Goal: Task Accomplishment & Management: Complete application form

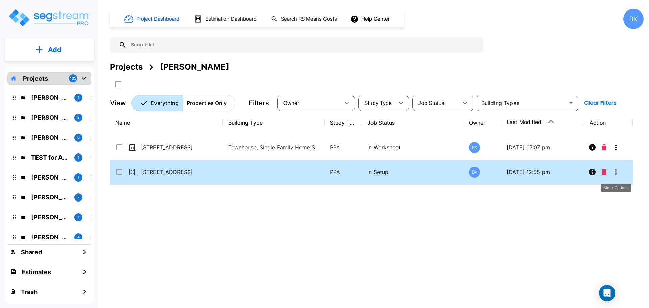
click at [617, 172] on icon "More-Options" at bounding box center [616, 172] width 8 height 8
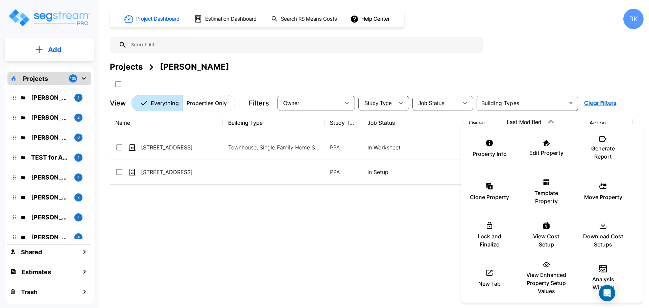
click at [387, 226] on div at bounding box center [324, 154] width 649 height 308
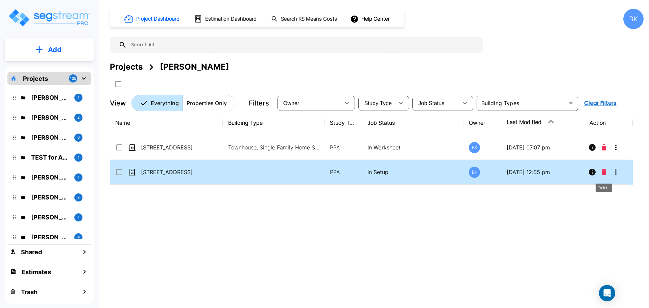
click at [603, 171] on icon "Delete" at bounding box center [604, 172] width 5 height 6
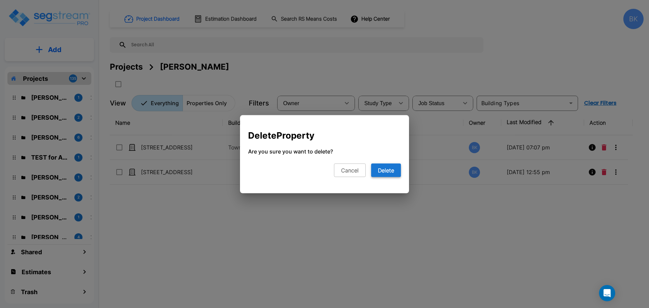
click at [390, 170] on button "Delete" at bounding box center [386, 170] width 30 height 14
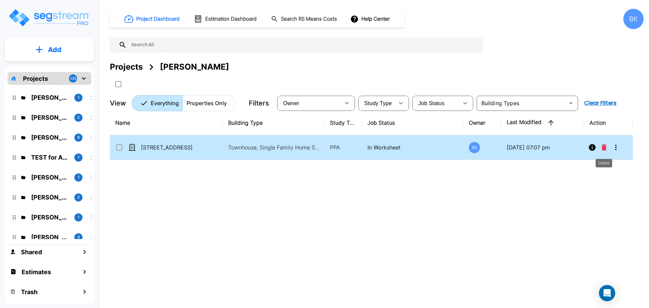
click at [601, 148] on button "Delete" at bounding box center [604, 148] width 10 height 14
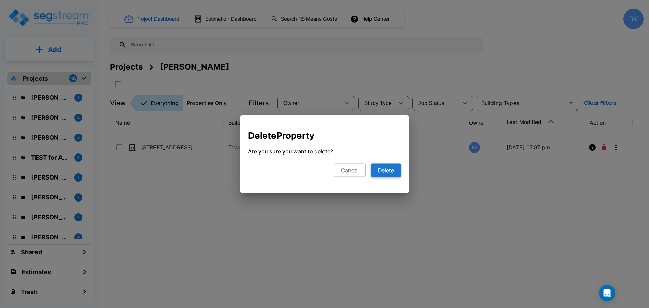
click at [382, 171] on button "Delete" at bounding box center [386, 170] width 30 height 14
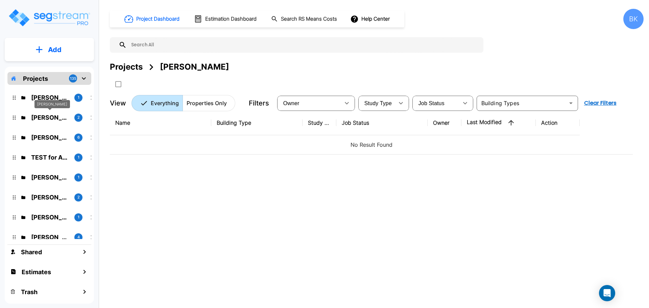
click at [40, 113] on p "Nolman Cubas" at bounding box center [50, 117] width 38 height 9
click at [89, 117] on icon "mailbox folders" at bounding box center [92, 118] width 8 height 8
click at [13, 118] on icon "mailbox folders" at bounding box center [14, 118] width 3 height 4
drag, startPoint x: 134, startPoint y: 68, endPoint x: 129, endPoint y: 87, distance: 20.2
click at [134, 68] on div "Projects" at bounding box center [126, 67] width 33 height 12
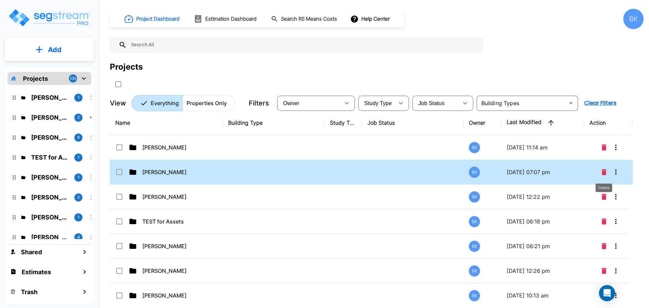
click at [603, 172] on icon "Delete" at bounding box center [604, 172] width 5 height 6
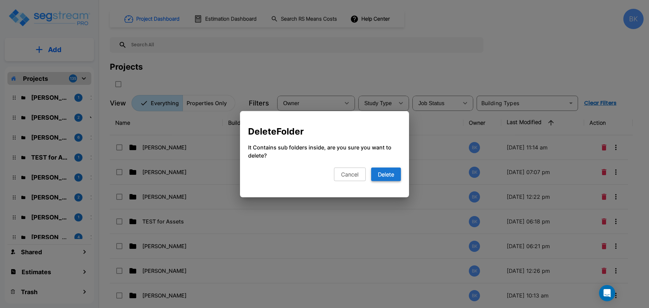
click at [385, 174] on button "Delete" at bounding box center [386, 174] width 30 height 14
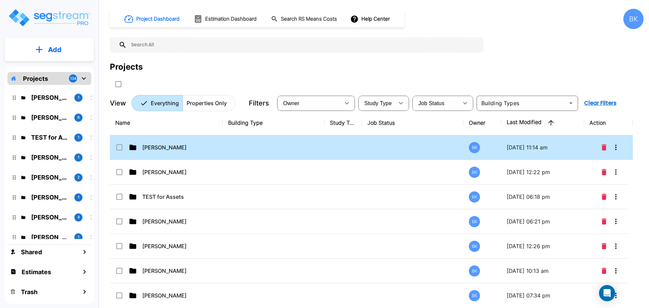
click at [169, 147] on p "Ryanne Hazen" at bounding box center [176, 147] width 68 height 8
click at [120, 149] on icon at bounding box center [119, 147] width 6 height 6
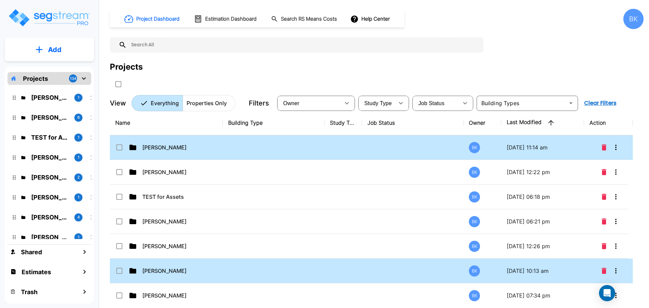
checkbox input "false"
click at [169, 273] on p "Kalo Atanasoff" at bounding box center [176, 271] width 68 height 8
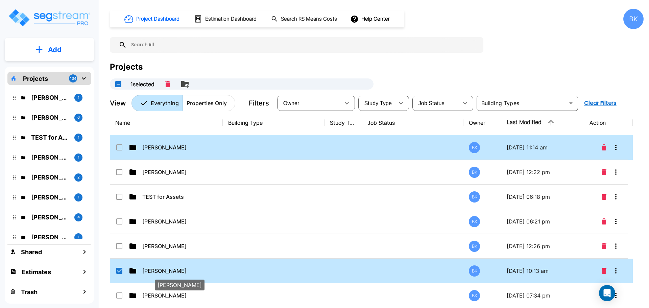
checkbox input "true"
click at [41, 200] on p "Kalo Atanasoff" at bounding box center [50, 197] width 38 height 9
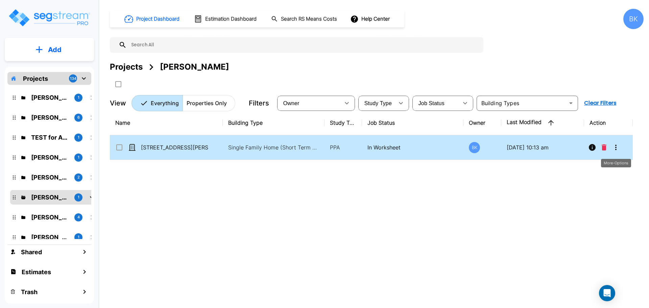
click at [616, 145] on icon "More-Options" at bounding box center [616, 147] width 8 height 8
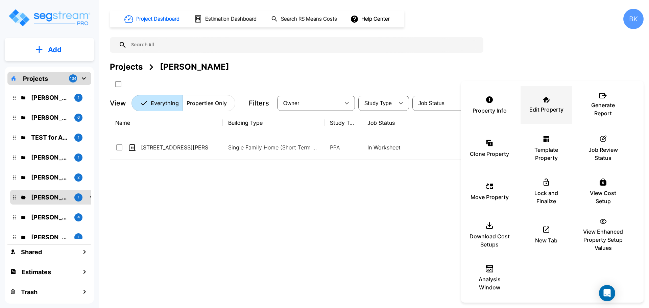
click at [538, 110] on p "Edit Property" at bounding box center [546, 109] width 34 height 8
click at [232, 207] on div at bounding box center [324, 154] width 649 height 308
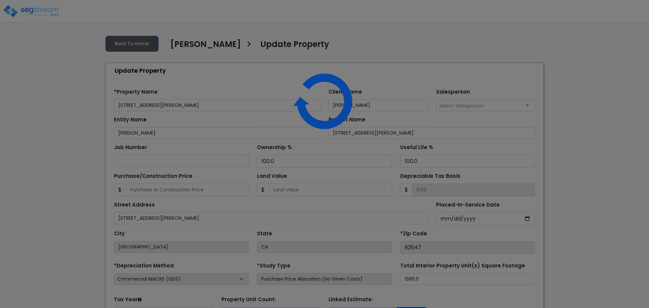
select select "2024"
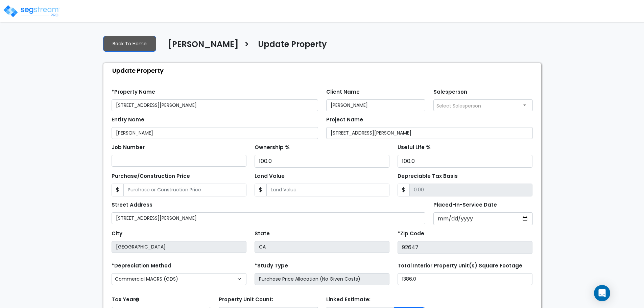
scroll to position [67, 0]
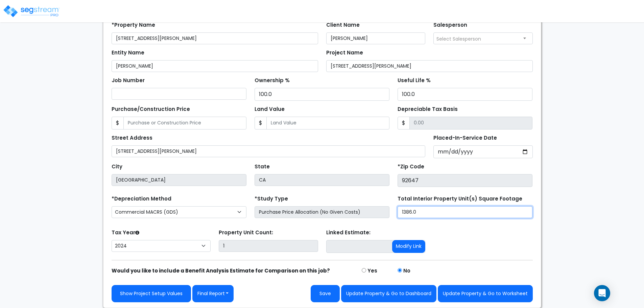
click at [445, 215] on input "1386.0" at bounding box center [464, 212] width 135 height 12
type input "1,852"
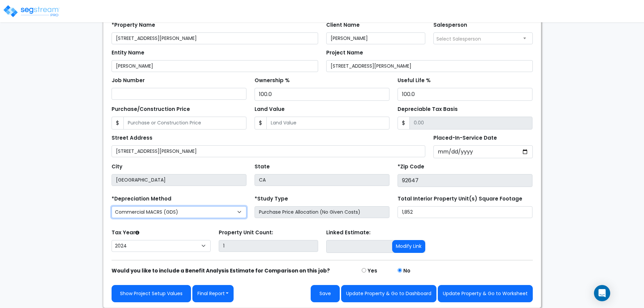
click at [173, 210] on select "Commercial MACRS (GDS) Residential Rental MACRS (GDS) + AmeriSouth Rules Commer…" at bounding box center [179, 212] width 135 height 12
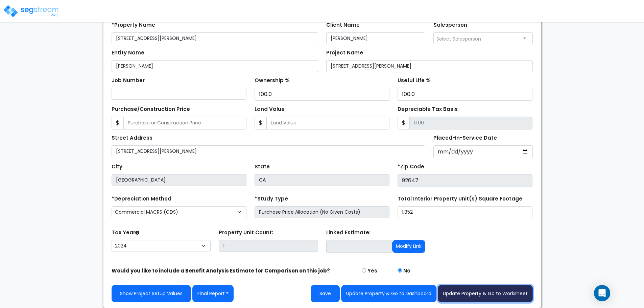
click at [478, 296] on button "Update Property & Go to Worksheet" at bounding box center [485, 293] width 95 height 17
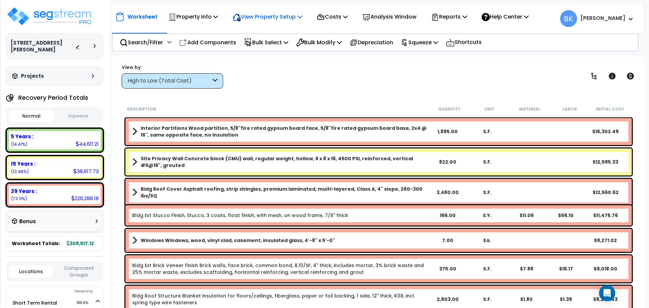
click at [272, 15] on p "View Property Setup" at bounding box center [268, 16] width 70 height 9
click at [269, 43] on link "View Questionnaire" at bounding box center [262, 47] width 67 height 14
click at [46, 165] on div "15 Years : 38,617.73 (12.48%)" at bounding box center [55, 167] width 92 height 19
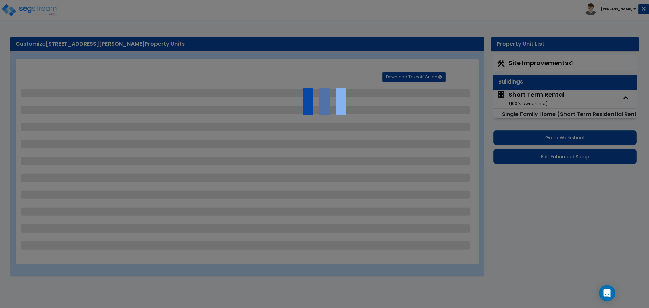
select select "2"
select select "1"
select select "3"
select select "2"
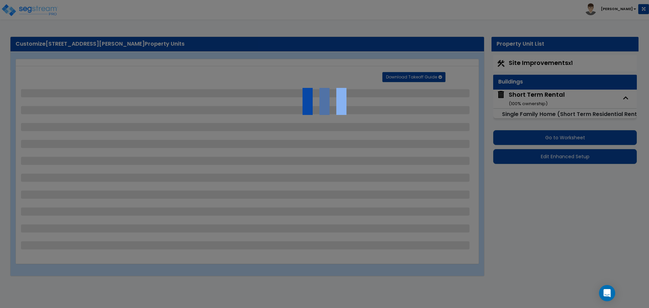
select select "1"
select select "2"
select select "1"
select select "2"
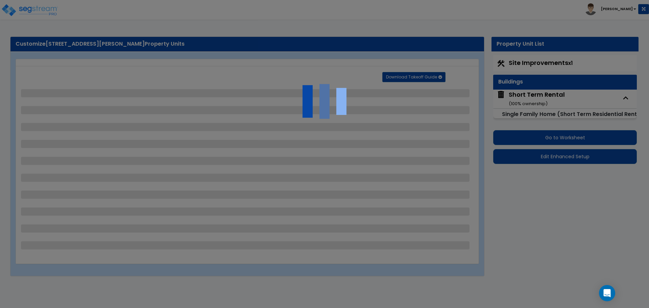
select select "1"
select select "3"
select select "2"
select select "8"
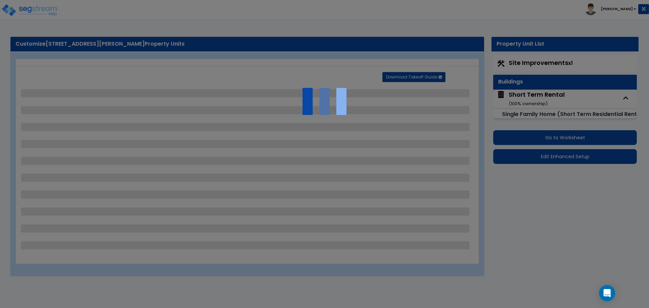
select select "4"
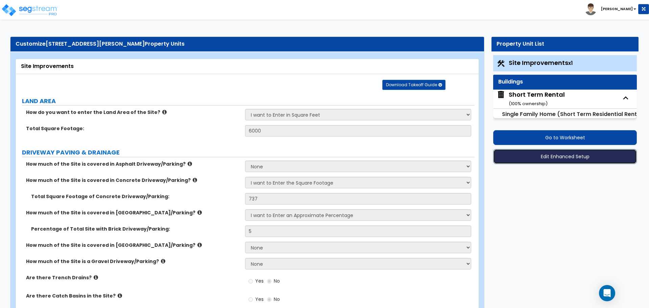
click at [550, 158] on button "Edit Enhanced Setup" at bounding box center [565, 156] width 144 height 15
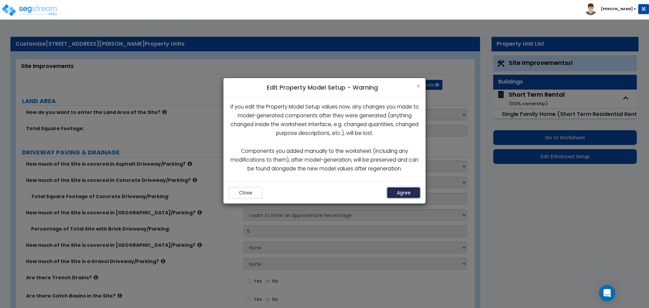
click at [404, 195] on button "Agree" at bounding box center [404, 192] width 34 height 11
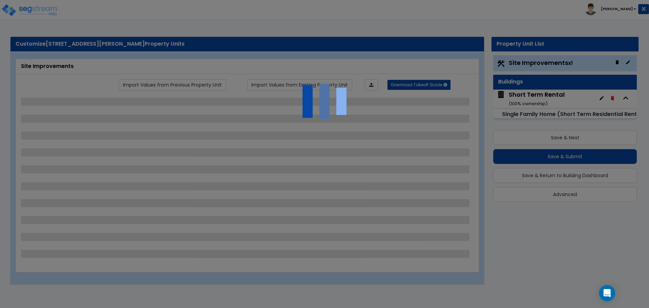
select select "2"
select select "1"
select select "3"
select select "2"
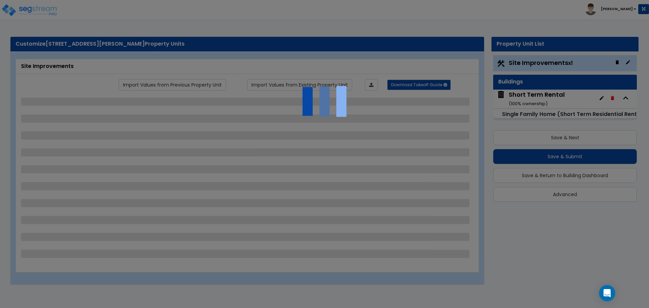
select select "1"
select select "2"
select select "1"
select select "2"
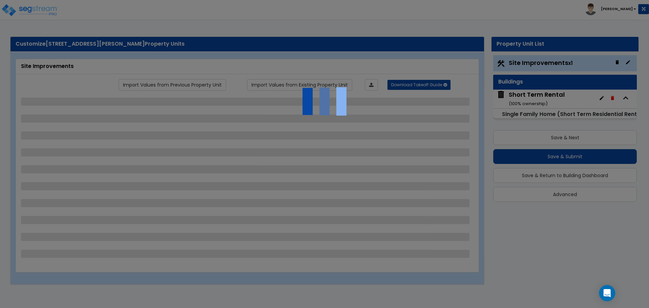
select select "1"
select select "3"
select select "2"
select select "8"
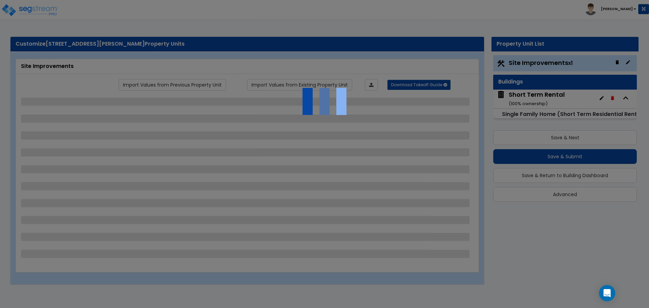
select select "4"
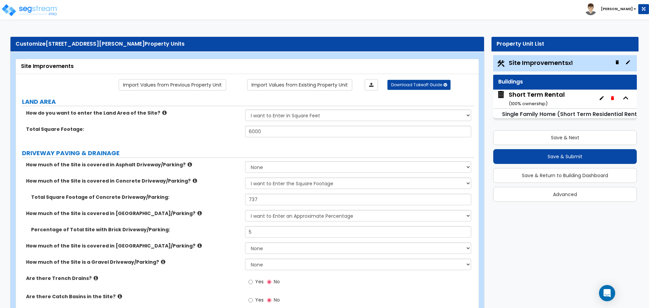
scroll to position [34, 0]
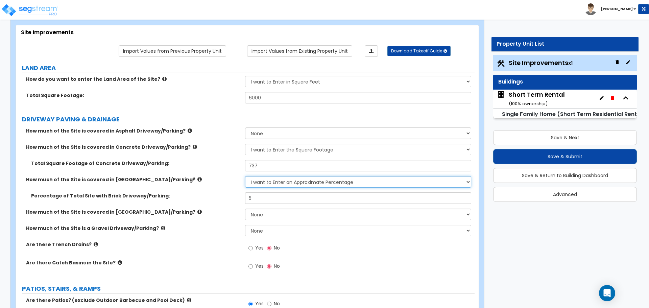
click at [278, 185] on select "None I want to Enter an Approximate Percentage I want to Enter the Square Foota…" at bounding box center [358, 181] width 226 height 11
select select "2"
click at [245, 176] on select "None I want to Enter an Approximate Percentage I want to Enter the Square Foota…" at bounding box center [358, 181] width 226 height 11
click at [253, 196] on input "0" at bounding box center [358, 197] width 226 height 11
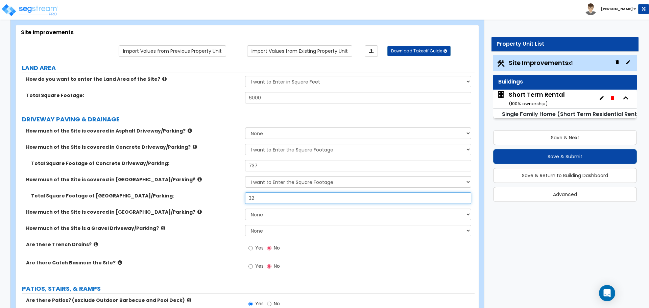
type input "32"
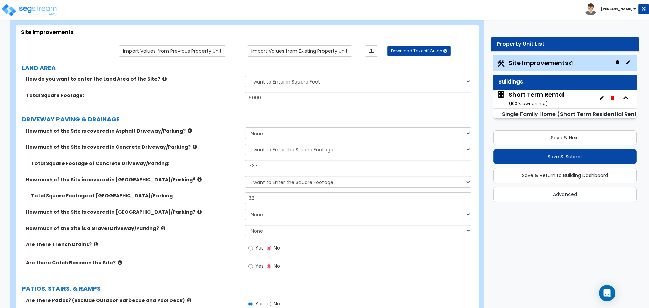
click at [230, 196] on label "Total Square Footage of Brick Driveway/Parking:" at bounding box center [135, 195] width 209 height 7
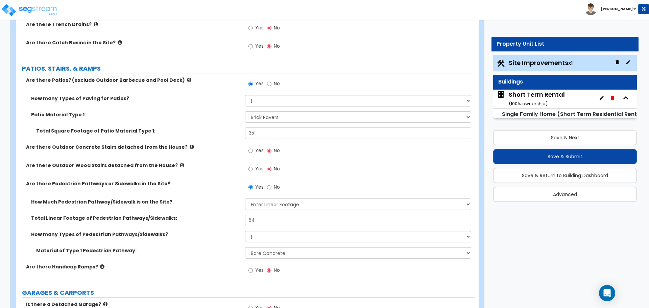
scroll to position [270, 0]
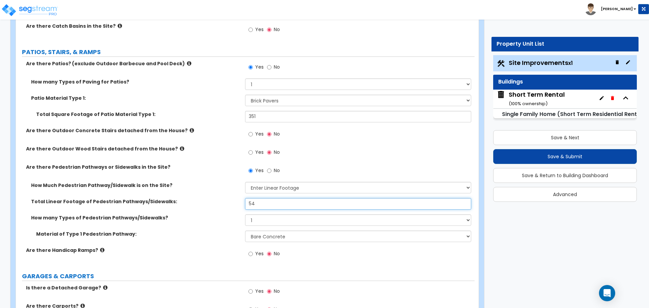
click at [289, 206] on input "54" at bounding box center [358, 203] width 226 height 11
type input "46"
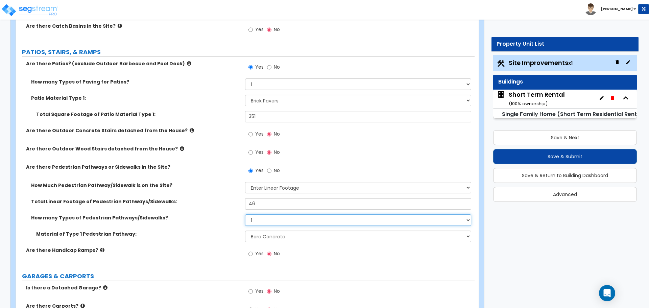
click at [280, 216] on select "Please Choose One 1 2 3" at bounding box center [358, 219] width 226 height 11
click at [229, 217] on label "How many Types of Pedestrian Pathways/Sidewalks?" at bounding box center [135, 217] width 209 height 7
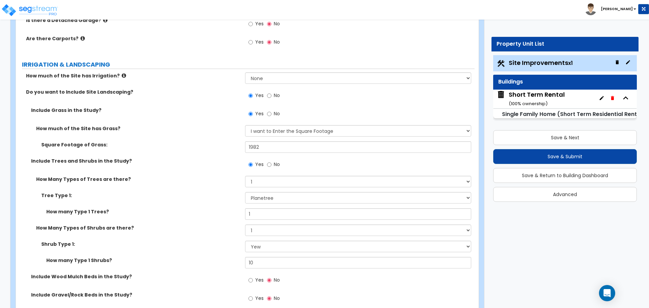
scroll to position [541, 0]
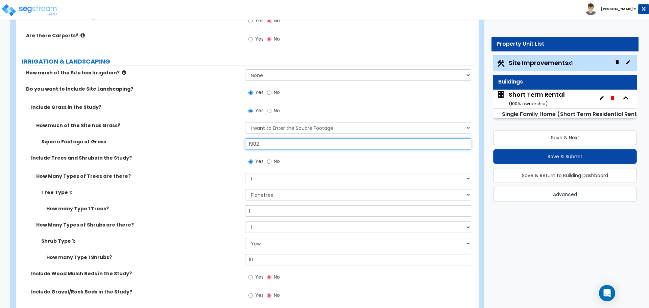
click at [268, 147] on input "1982" at bounding box center [358, 143] width 226 height 11
type input "1,882"
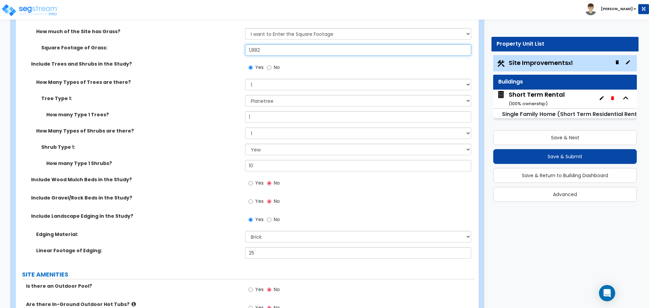
scroll to position [676, 0]
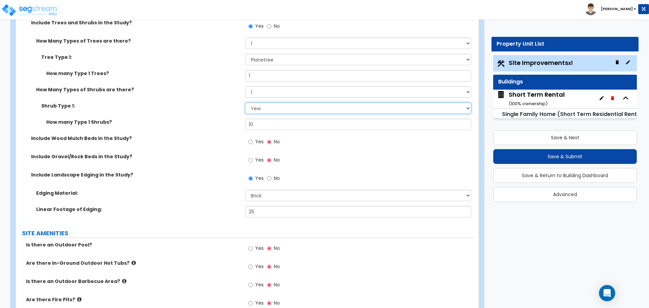
click at [261, 111] on select "Please Choose One Arborvitae Azalea Yew Boxwood Juniper Holly Cotoneaster Euony…" at bounding box center [358, 107] width 226 height 11
click at [245, 102] on select "Please Choose One Arborvitae Azalea Yew Boxwood Juniper Holly Cotoneaster Euony…" at bounding box center [358, 107] width 226 height 11
click at [264, 91] on select "None 1 2 3" at bounding box center [358, 91] width 226 height 11
select select "3"
click at [245, 86] on select "None 1 2 3" at bounding box center [358, 91] width 226 height 11
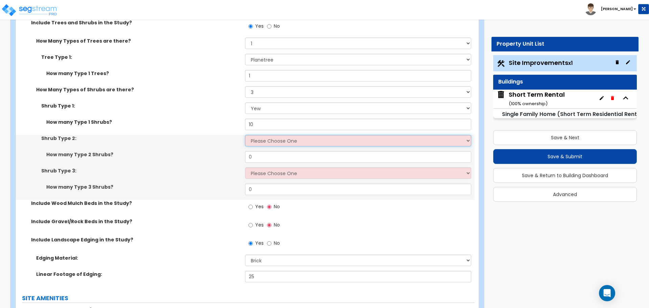
click at [262, 138] on select "Please Choose One Arborvitae Azalea Yew Boxwood Juniper Holly Cotoneaster Euony…" at bounding box center [358, 140] width 226 height 11
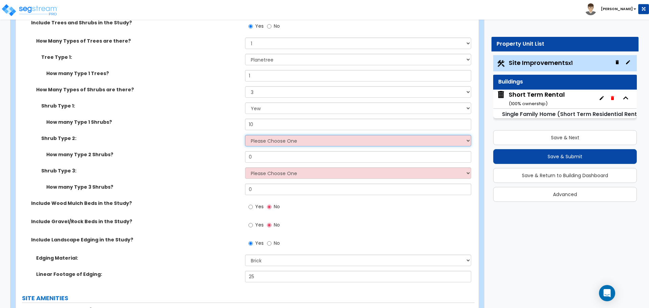
select select "2"
click at [245, 135] on select "Please Choose One Arborvitae Azalea Yew Boxwood Juniper Holly Cotoneaster Euony…" at bounding box center [358, 140] width 226 height 11
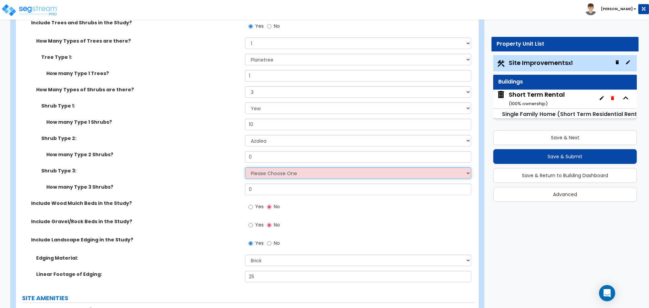
click at [260, 174] on select "Please Choose One Arborvitae Azalea Yew Boxwood Juniper Holly Cotoneaster Euony…" at bounding box center [358, 172] width 226 height 11
select select "5"
click at [245, 167] on select "Please Choose One Arborvitae Azalea Yew Boxwood Juniper Holly Cotoneaster Euony…" at bounding box center [358, 172] width 226 height 11
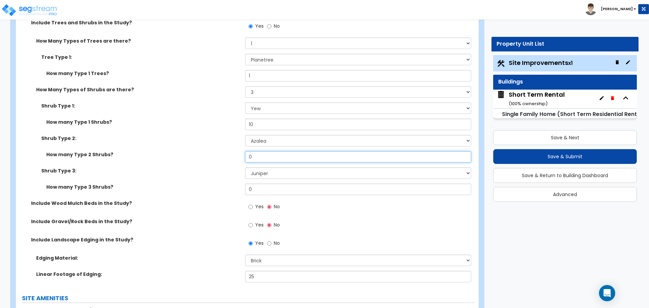
click at [258, 153] on input "0" at bounding box center [358, 156] width 226 height 11
type input "4"
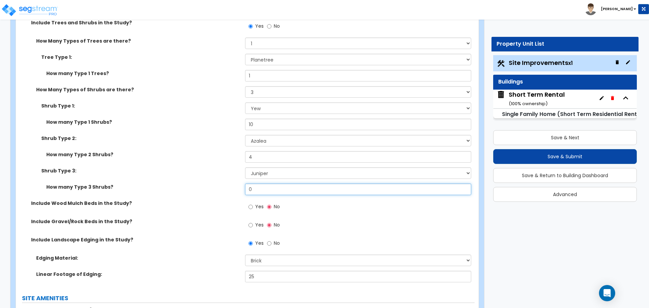
click at [258, 188] on input "0" at bounding box center [358, 189] width 226 height 11
type input "2"
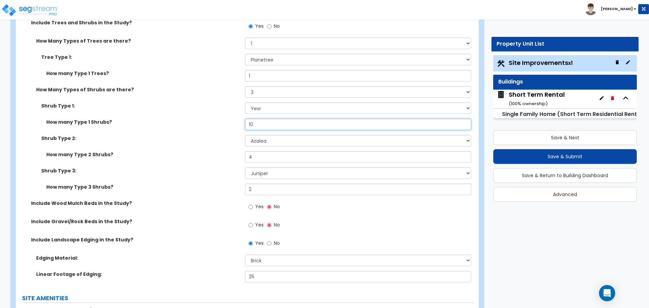
click at [267, 125] on input "10" at bounding box center [358, 124] width 226 height 11
type input "4"
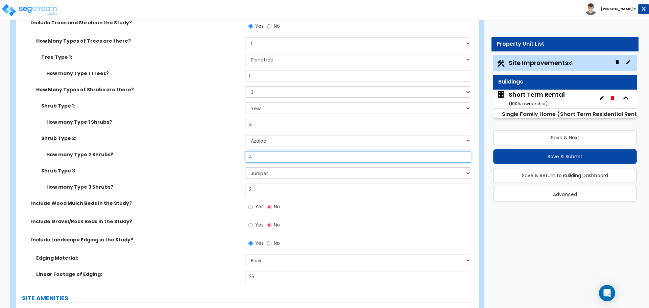
click at [278, 161] on input "4" at bounding box center [358, 156] width 226 height 11
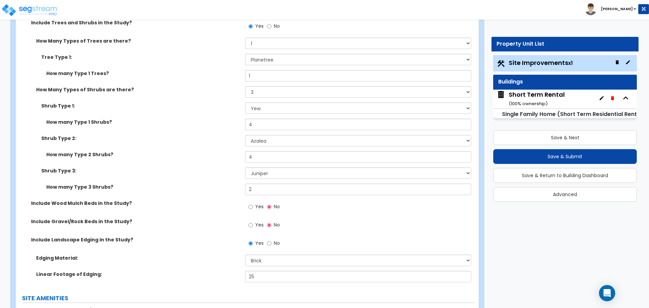
click at [219, 144] on div "Shrub Type 2: Please Choose One Arborvitae Azalea Yew Boxwood Juniper Holly Cot…" at bounding box center [245, 143] width 459 height 16
click at [259, 90] on select "None 1 2 3" at bounding box center [358, 91] width 226 height 11
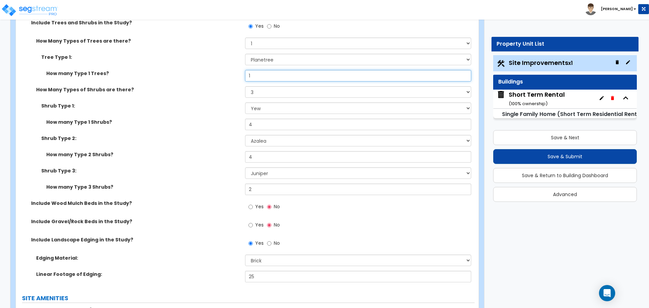
click at [259, 71] on input "1" at bounding box center [358, 75] width 226 height 11
click at [258, 74] on input "1" at bounding box center [358, 75] width 226 height 11
type input "2"
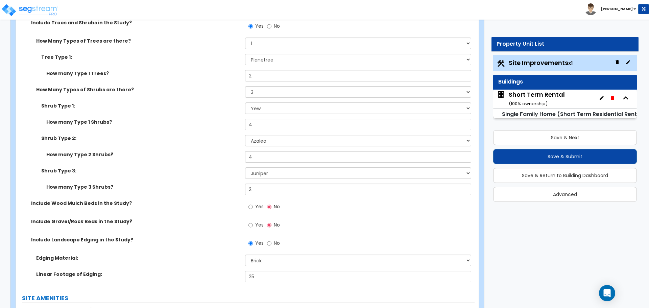
click at [215, 82] on div "How many Type 1 Trees? 2" at bounding box center [245, 78] width 459 height 16
click at [257, 60] on select "Please Choose One Honey Locust Planetree Poplar Elm Hawthorn Linden Maple Red M…" at bounding box center [358, 59] width 226 height 11
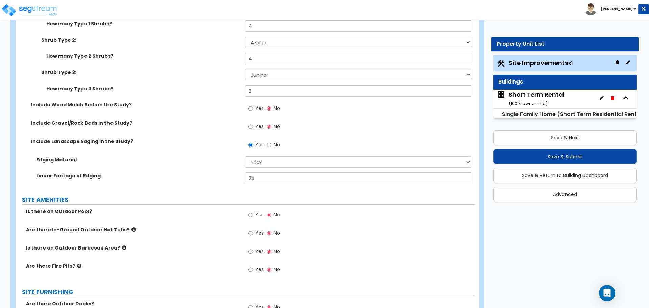
scroll to position [777, 0]
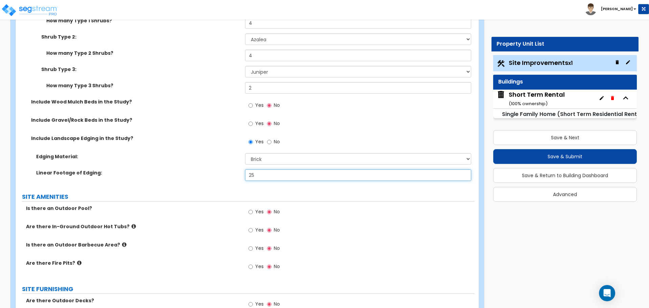
click at [262, 174] on input "25" at bounding box center [358, 174] width 226 height 11
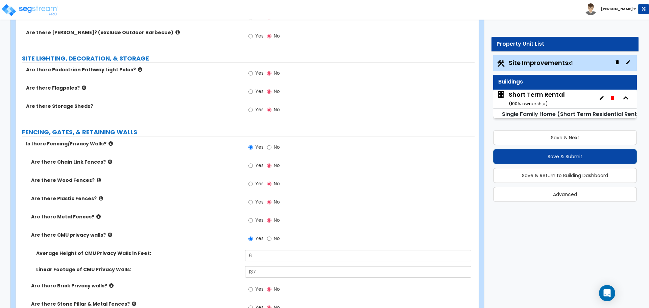
scroll to position [1115, 0]
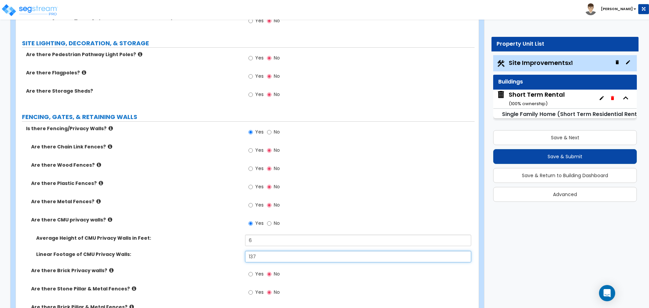
click at [254, 261] on input "137" at bounding box center [358, 256] width 226 height 11
type input "178"
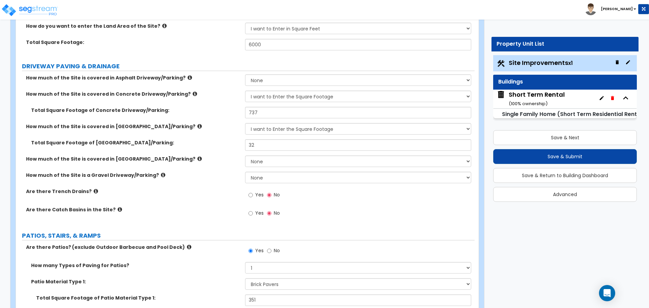
scroll to position [0, 0]
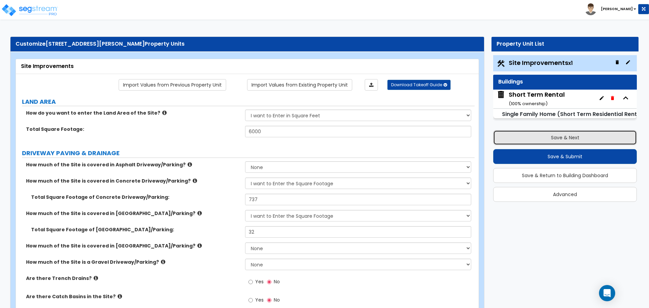
click at [571, 138] on button "Save & Next" at bounding box center [565, 137] width 144 height 15
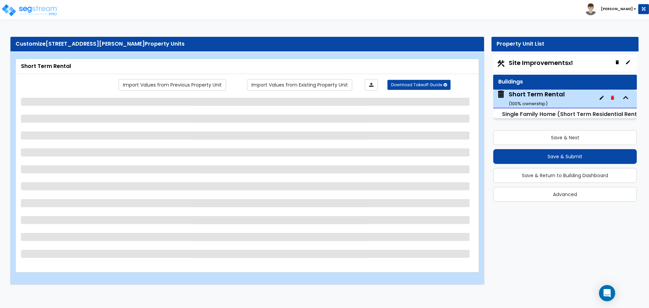
select select "1"
select select "7"
select select "2"
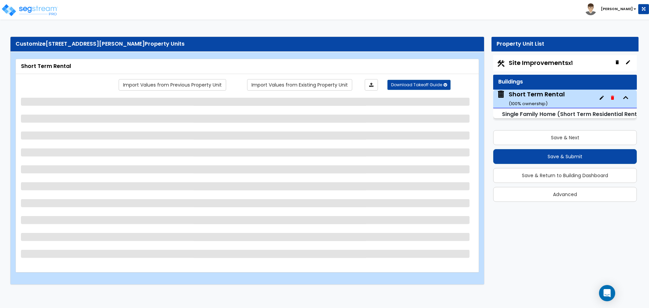
select select "7"
select select "1"
select select "2"
select select "1"
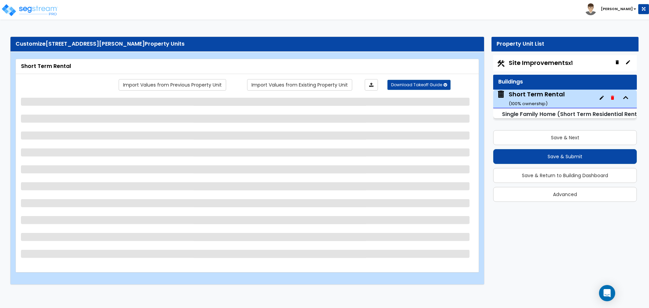
select select "1"
select select "2"
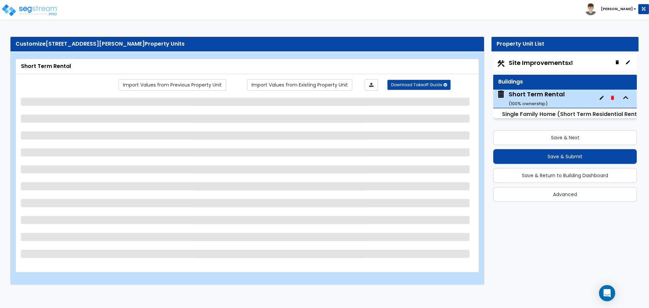
select select "2"
select select "6"
select select "5"
select select "2"
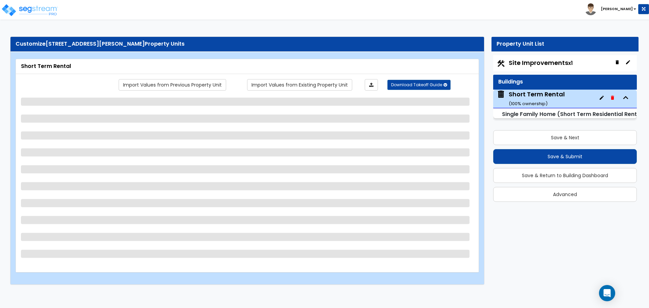
select select "3"
select select "1"
select select "2"
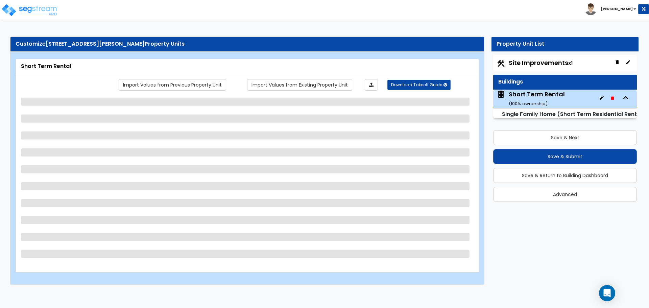
select select "3"
select select "2"
select select "1"
select select "2"
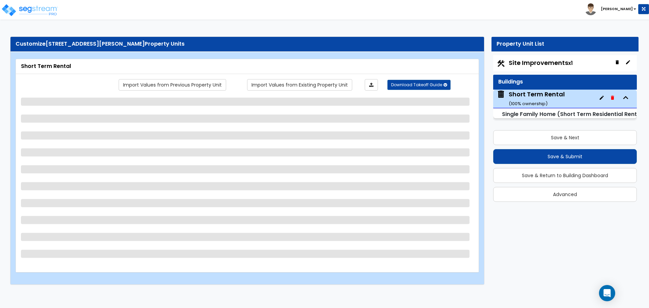
select select "3"
select select "2"
select select "1"
select select "2"
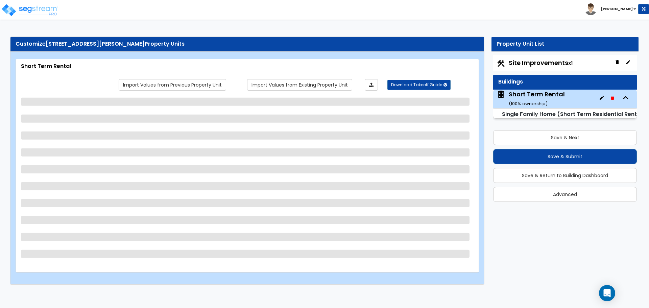
select select "3"
select select "1"
select select "2"
select select "1"
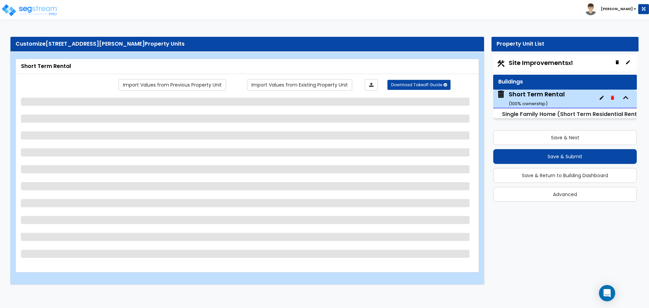
select select "1"
select select "2"
select select "1"
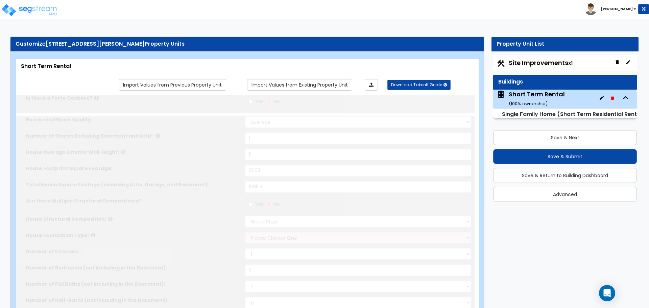
type input "1"
select select "1"
select select "2"
type input "1"
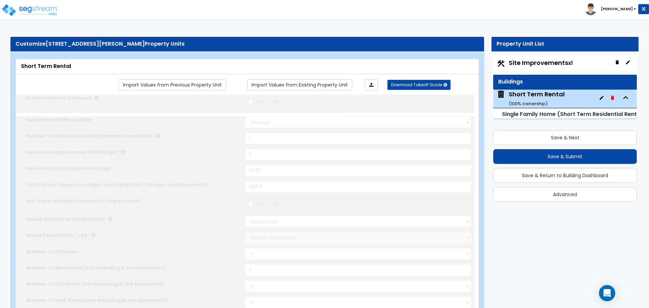
select select "2"
type input "2"
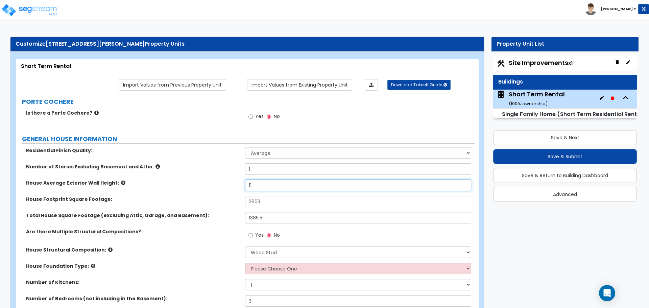
click at [257, 185] on input "11" at bounding box center [358, 184] width 226 height 11
type input "10"
click at [294, 201] on input "2603" at bounding box center [358, 201] width 226 height 11
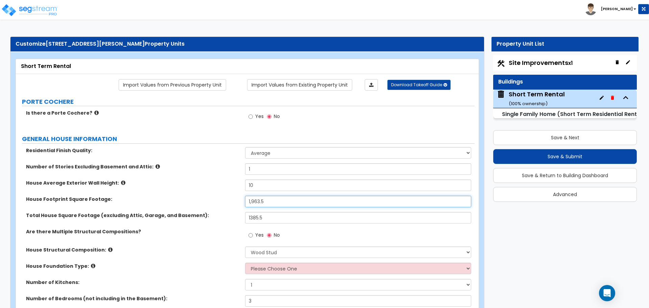
type input "1,963.5"
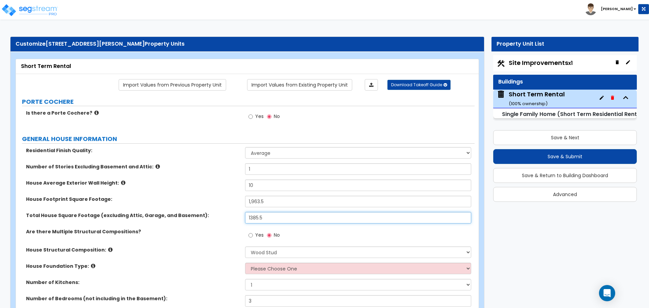
click at [291, 221] on input "1385.5" at bounding box center [358, 217] width 226 height 11
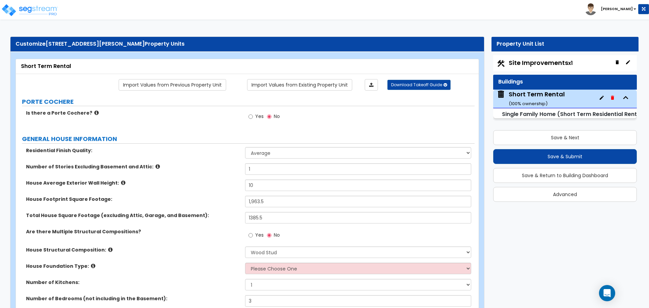
click at [234, 206] on div "House Footprint Square Footage: 1,963.5" at bounding box center [245, 204] width 459 height 16
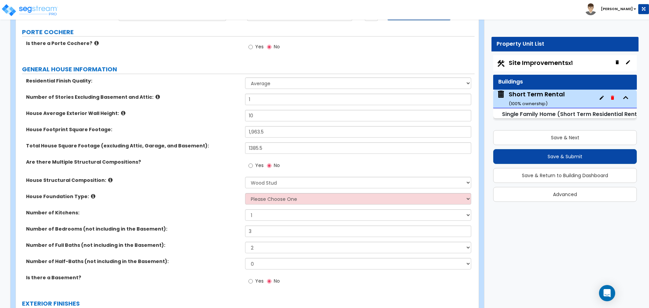
scroll to position [101, 0]
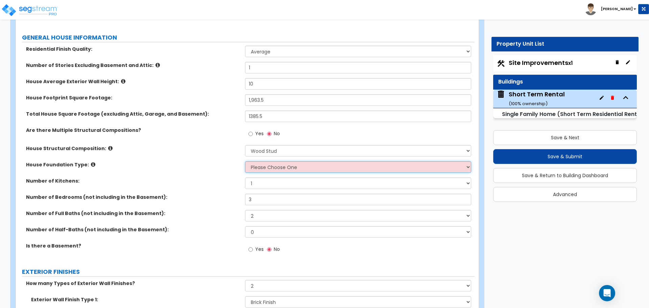
click at [255, 162] on select "Please Choose One Crawl Space Pier-Elevated First floor Slab on Grade" at bounding box center [358, 166] width 226 height 11
select select "3"
click at [245, 161] on select "Please Choose One Crawl Space Pier-Elevated First floor Slab on Grade" at bounding box center [358, 166] width 226 height 11
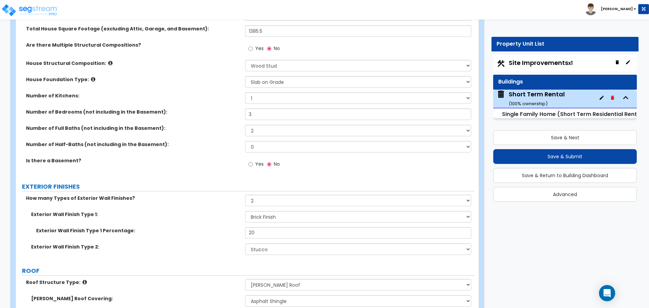
scroll to position [237, 0]
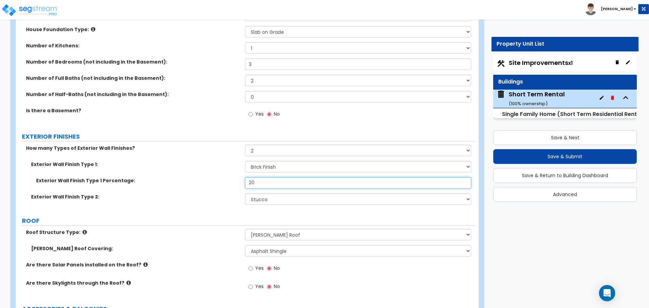
click at [267, 181] on input "20" at bounding box center [358, 182] width 226 height 11
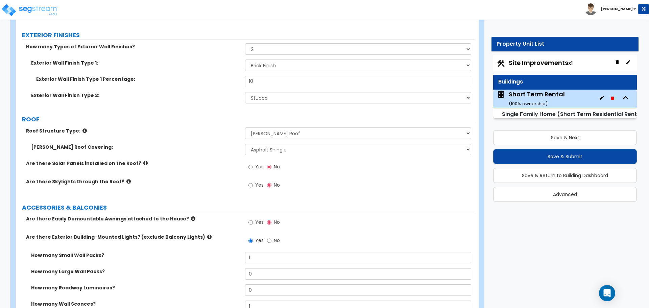
click at [236, 163] on label "Are there Solar Panels installed on the Roof?" at bounding box center [133, 163] width 214 height 7
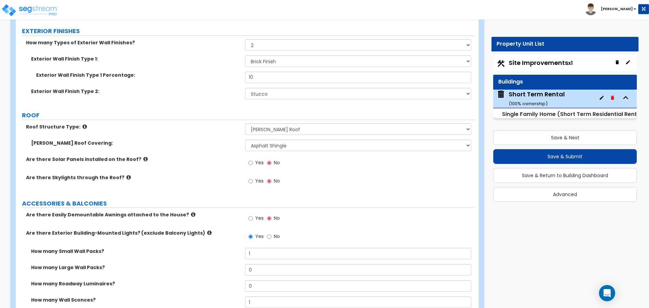
scroll to position [338, 0]
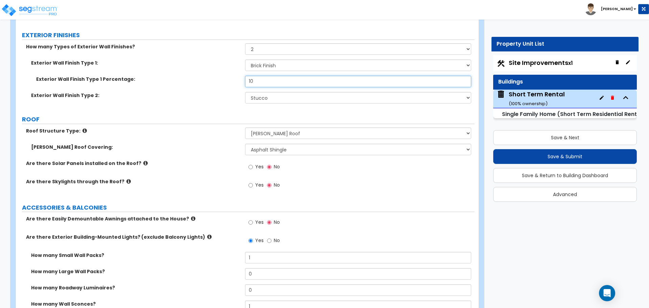
click at [262, 81] on input "10" at bounding box center [358, 81] width 226 height 11
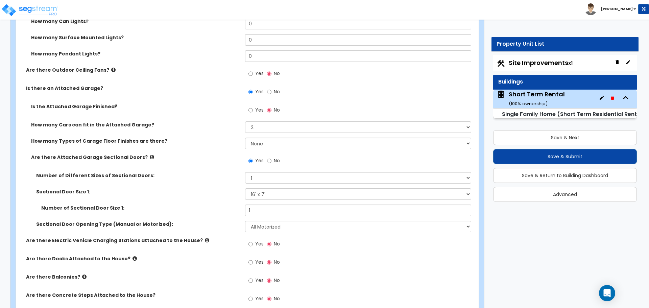
scroll to position [676, 0]
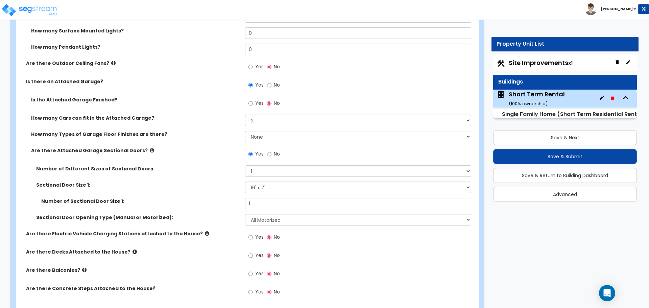
type input "15"
click at [255, 238] on label "Yes" at bounding box center [255, 237] width 15 height 11
click at [253, 238] on input "Yes" at bounding box center [250, 237] width 4 height 7
radio input "true"
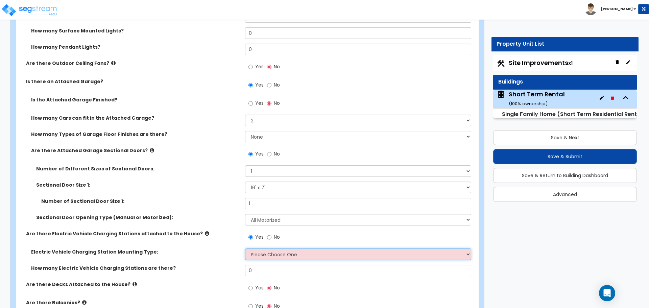
click at [295, 251] on select "Please Choose One Freestanding Wall-mounted" at bounding box center [358, 253] width 226 height 11
select select "2"
click at [245, 248] on select "Please Choose One Freestanding Wall-mounted" at bounding box center [358, 253] width 226 height 11
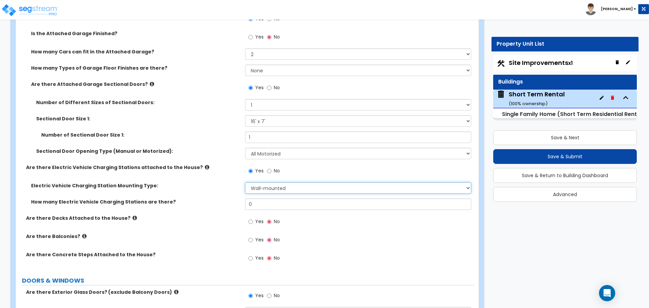
scroll to position [744, 0]
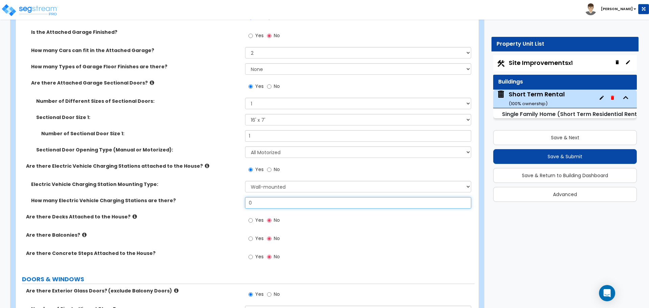
click at [258, 200] on input "0" at bounding box center [358, 202] width 226 height 11
type input "1"
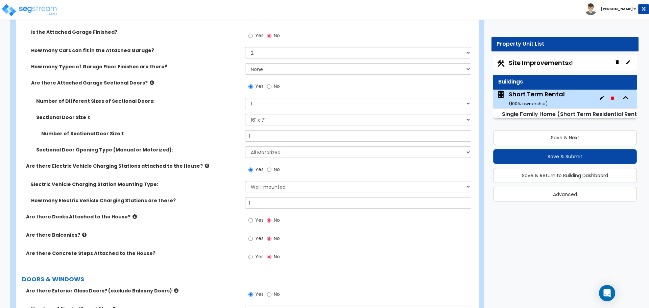
click at [215, 200] on label "How many Electric Vehicle Charging Stations are there?" at bounding box center [135, 200] width 209 height 7
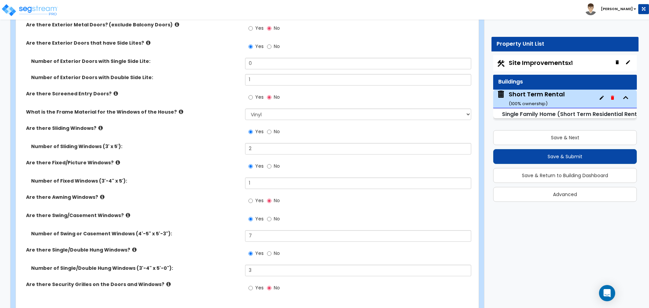
scroll to position [1149, 0]
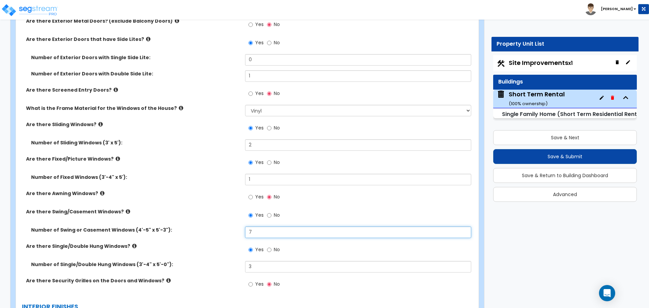
click at [259, 231] on input "7" at bounding box center [358, 231] width 226 height 11
type input "3"
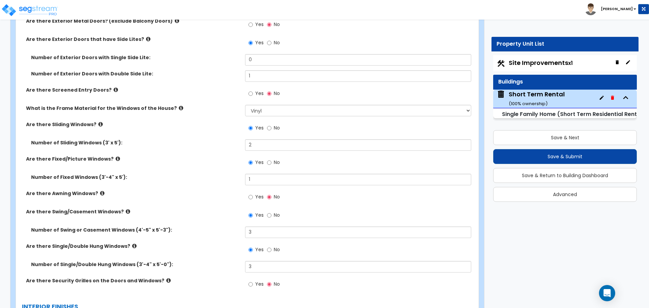
click at [215, 243] on label "Are there Single/Double Hung Windows?" at bounding box center [133, 246] width 214 height 7
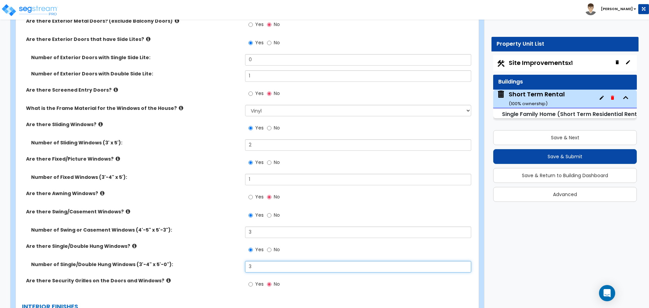
click at [258, 268] on input "3" at bounding box center [358, 266] width 226 height 11
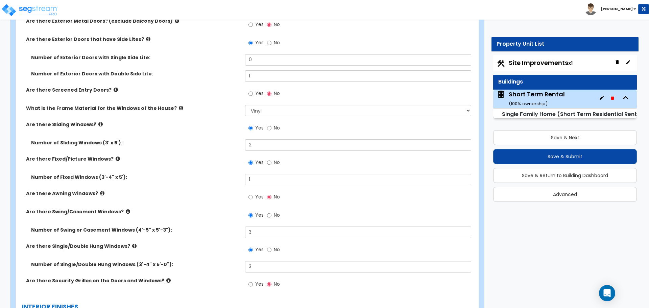
click at [231, 247] on label "Are there Single/Double Hung Windows?" at bounding box center [133, 246] width 214 height 7
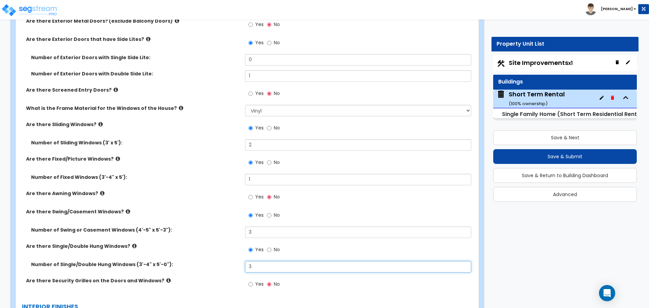
click at [258, 269] on input "3" at bounding box center [358, 266] width 226 height 11
type input "4"
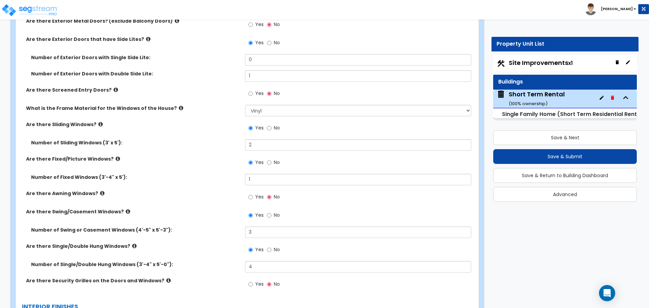
click at [228, 246] on label "Are there Single/Double Hung Windows?" at bounding box center [133, 246] width 214 height 7
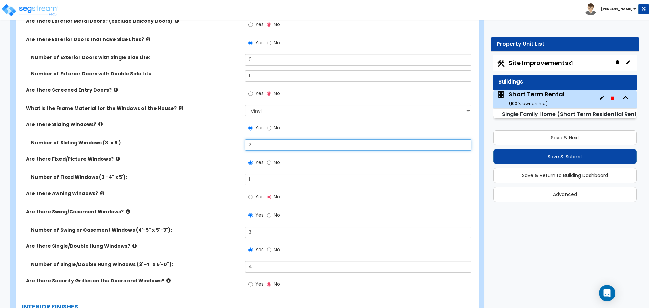
click at [260, 143] on input "2" at bounding box center [358, 144] width 226 height 11
click at [258, 147] on input "2" at bounding box center [358, 144] width 226 height 11
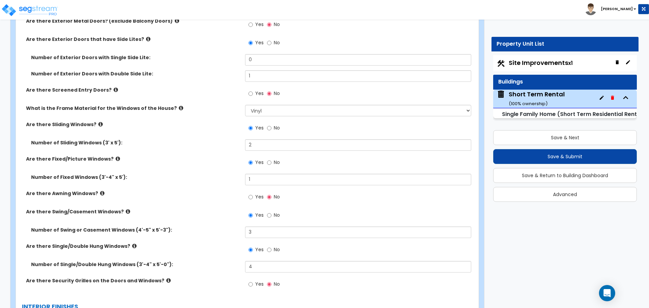
click at [224, 149] on div "Number of Sliding Windows (3' x 5'): 2" at bounding box center [245, 147] width 459 height 16
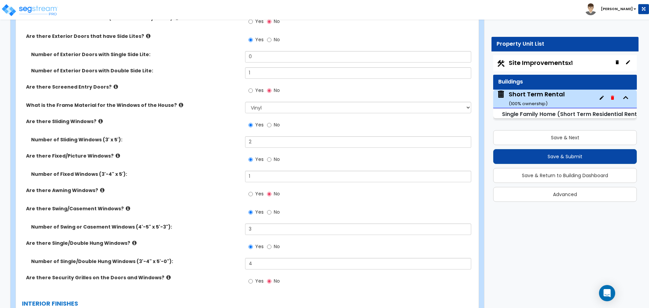
drag, startPoint x: 235, startPoint y: 171, endPoint x: 244, endPoint y: 185, distance: 16.7
click at [230, 177] on div "Number of Fixed Windows (3'-4" x 5'): 1" at bounding box center [245, 178] width 459 height 16
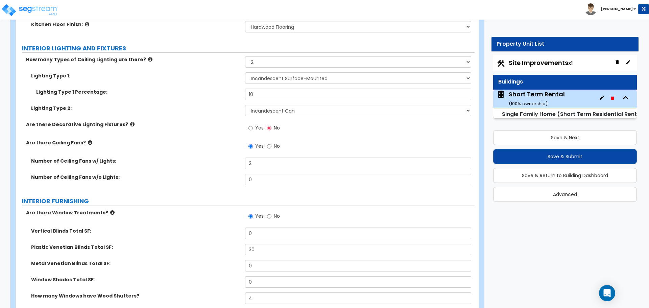
scroll to position [1693, 0]
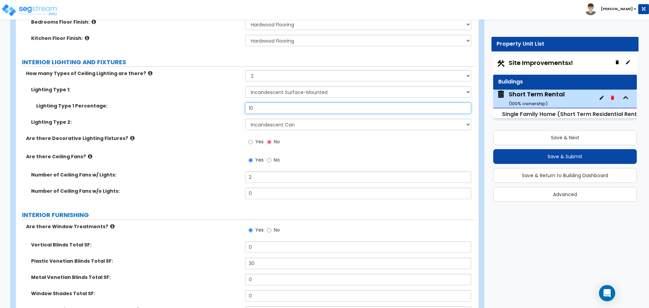
click at [261, 102] on input "10" at bounding box center [358, 107] width 226 height 11
type input "20"
click at [235, 106] on div "Lighting Type 1 Percentage: 20" at bounding box center [245, 110] width 459 height 16
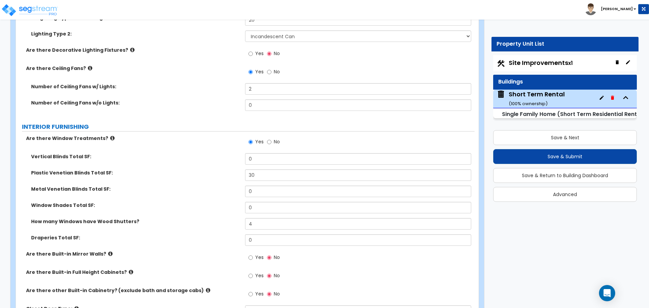
scroll to position [1795, 0]
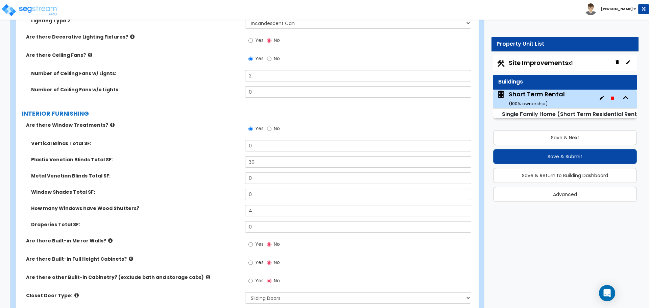
click at [110, 122] on icon at bounding box center [112, 124] width 4 height 5
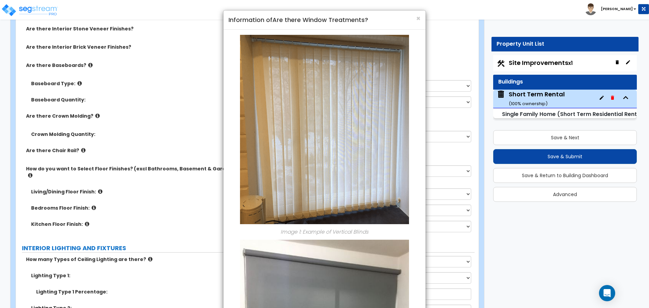
scroll to position [1490, 0]
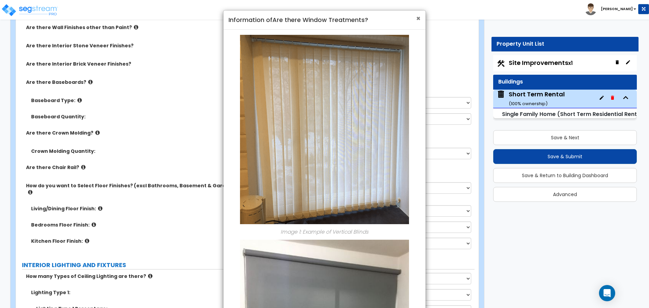
click at [416, 18] on span "×" at bounding box center [418, 19] width 4 height 10
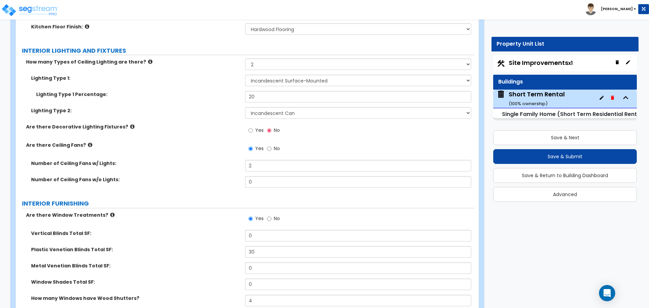
scroll to position [1727, 0]
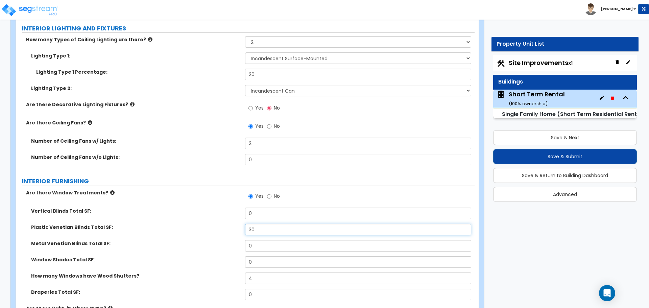
click at [262, 224] on input "30" at bounding box center [358, 229] width 226 height 11
type input "40"
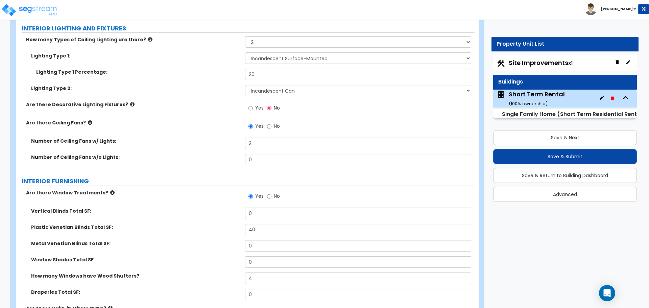
click at [238, 227] on div "Plastic Venetian Blinds Total SF: 40" at bounding box center [245, 232] width 459 height 16
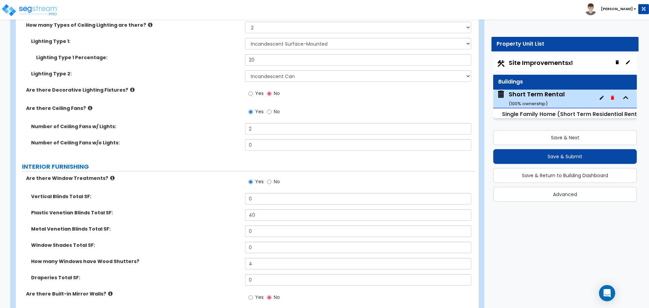
scroll to position [1761, 0]
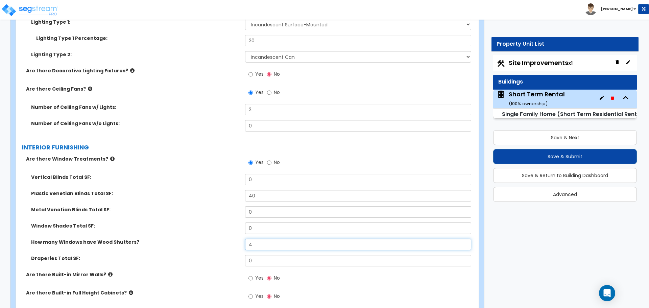
click at [261, 239] on input "4" at bounding box center [358, 244] width 226 height 11
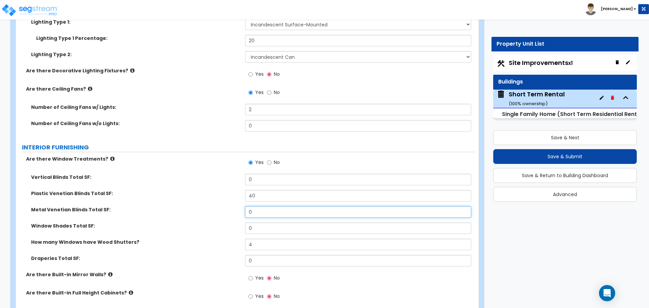
click at [264, 207] on input "0" at bounding box center [358, 211] width 226 height 11
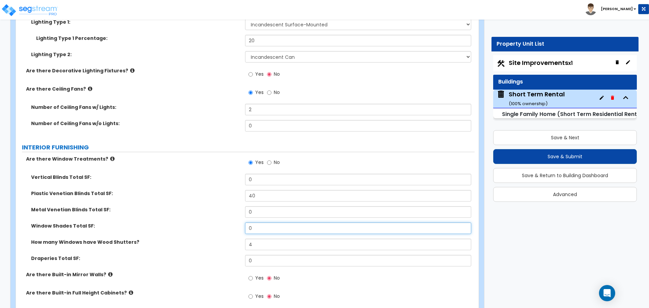
click at [262, 222] on input "0" at bounding box center [358, 227] width 226 height 11
click at [260, 222] on input "0" at bounding box center [358, 227] width 226 height 11
type input "30"
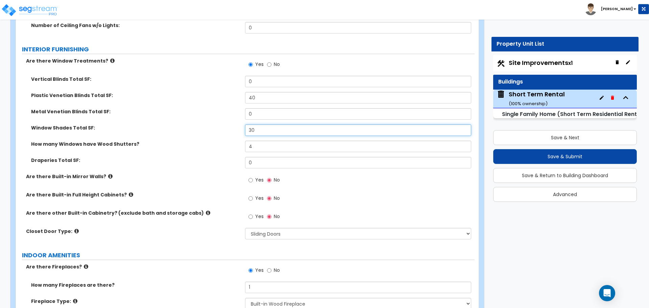
scroll to position [1862, 0]
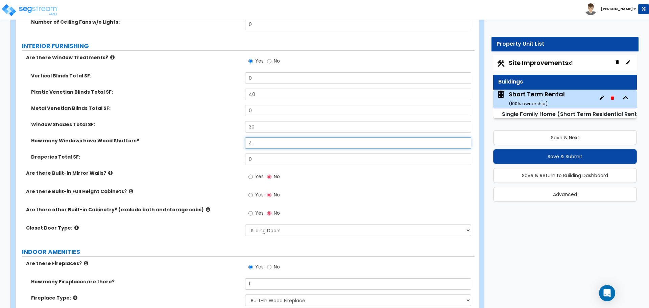
click at [270, 137] on input "4" at bounding box center [358, 142] width 226 height 11
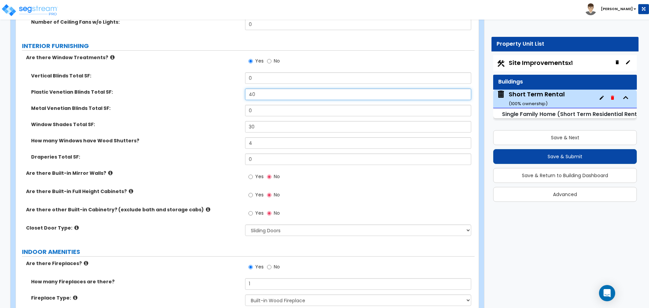
click at [270, 89] on input "40" at bounding box center [358, 94] width 226 height 11
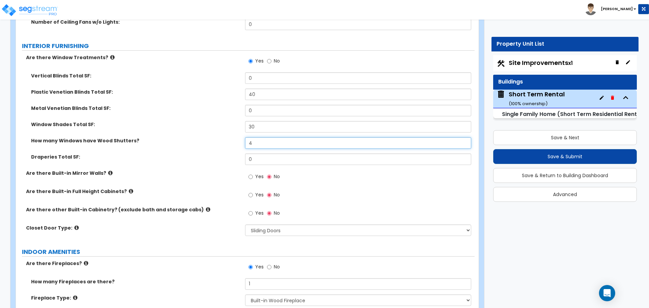
click at [266, 140] on input "4" at bounding box center [358, 142] width 226 height 11
type input "0"
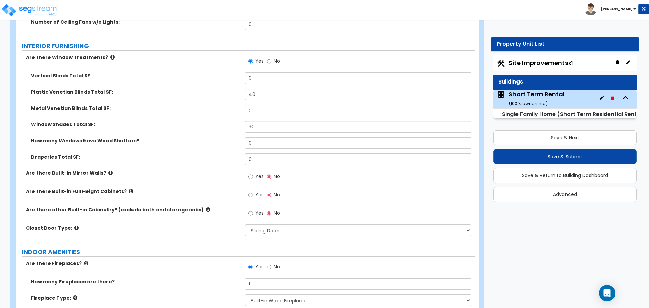
drag, startPoint x: 183, startPoint y: 115, endPoint x: 93, endPoint y: 50, distance: 111.3
click at [181, 121] on label "Window Shades Total SF:" at bounding box center [135, 124] width 209 height 7
click at [253, 172] on label "Yes" at bounding box center [255, 177] width 15 height 11
click at [253, 173] on input "Yes" at bounding box center [250, 176] width 4 height 7
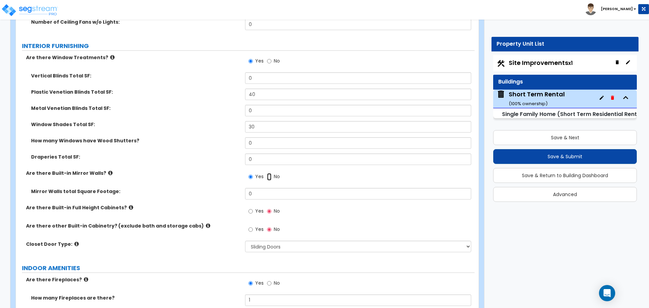
click at [270, 173] on input "No" at bounding box center [269, 176] width 4 height 7
radio input "false"
radio input "true"
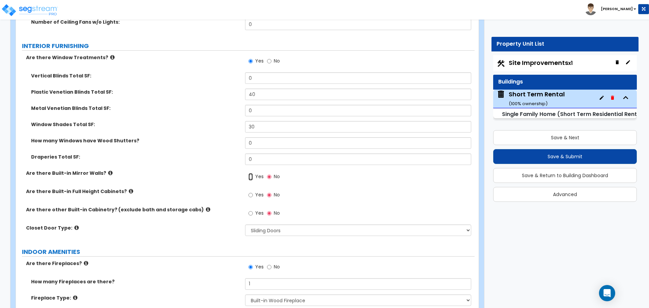
click at [251, 173] on input "Yes" at bounding box center [250, 176] width 4 height 7
radio input "true"
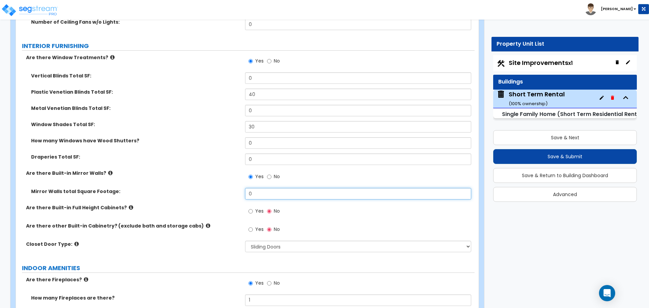
click at [269, 188] on input "0" at bounding box center [358, 193] width 226 height 11
type input "80"
click at [251, 208] on input "Yes" at bounding box center [250, 211] width 4 height 7
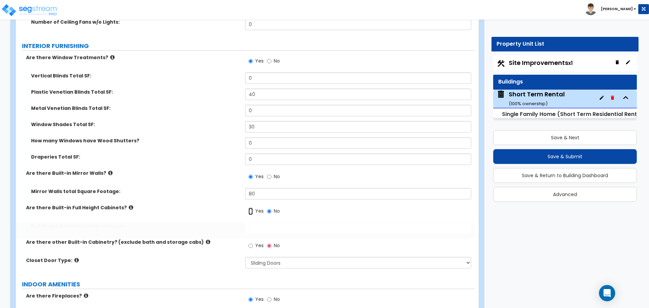
radio input "true"
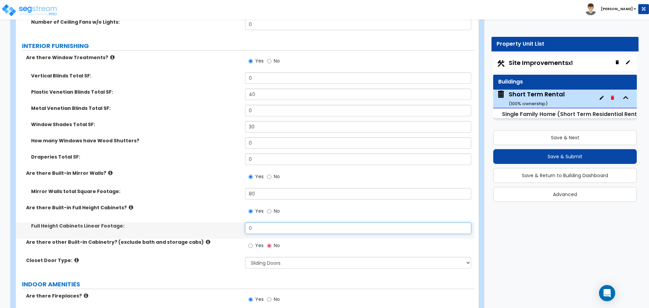
click at [260, 222] on input "0" at bounding box center [358, 227] width 226 height 11
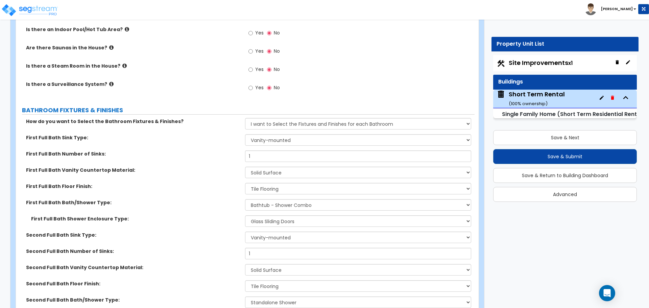
scroll to position [2302, 0]
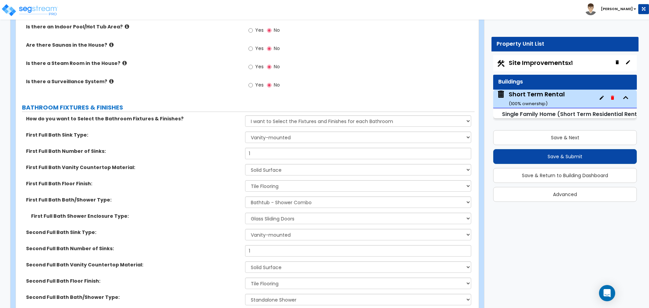
type input "6"
click at [278, 115] on select "Please Choose One I want to Select Fixtures and Finishes only for one Bath and …" at bounding box center [358, 120] width 226 height 11
select select "0"
click at [245, 115] on select "Please Choose One I want to Select Fixtures and Finishes only for one Bath and …" at bounding box center [358, 120] width 226 height 11
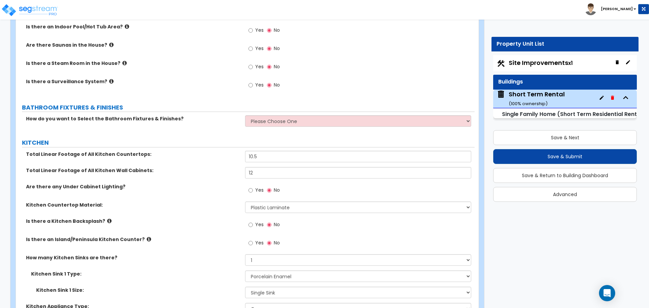
click at [215, 124] on div "How do you want to Select the Bathroom Fixtures & Finishes? Please Choose One I…" at bounding box center [245, 123] width 459 height 16
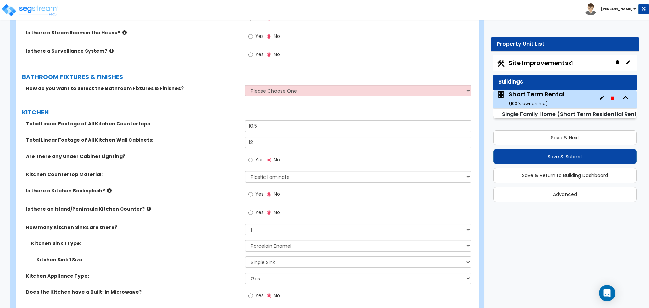
scroll to position [2335, 0]
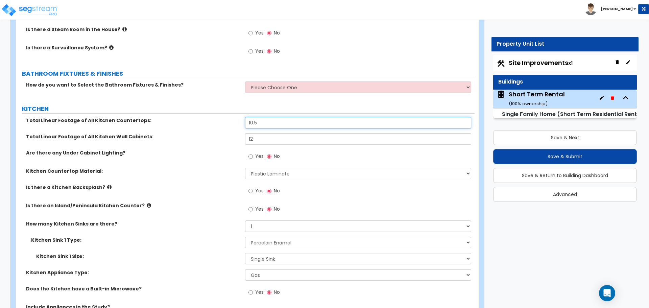
click at [265, 117] on input "10.5" at bounding box center [358, 122] width 226 height 11
type input "0"
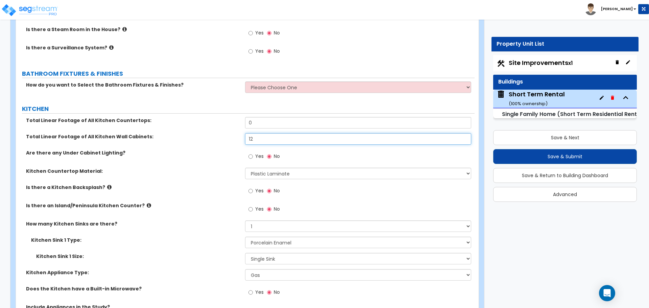
click at [261, 133] on input "12" at bounding box center [358, 138] width 226 height 11
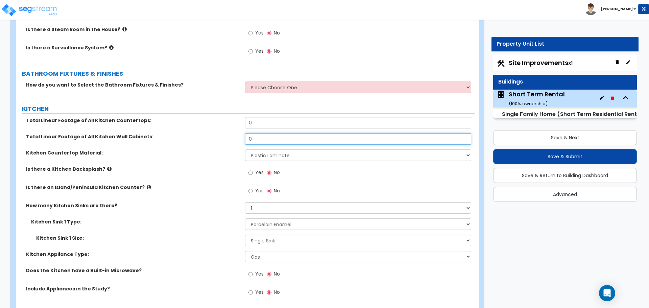
type input "0"
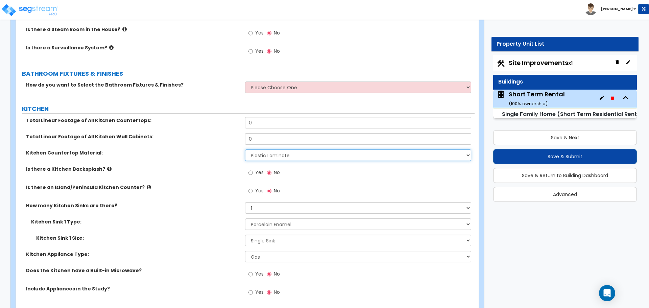
click at [267, 150] on select "Please Choose One Plastic Laminate Solid Surface Stone Quartz Marble Tile Wood …" at bounding box center [358, 154] width 226 height 11
select select "0"
click at [245, 149] on select "Please Choose One Plastic Laminate Solid Surface Stone Quartz Marble Tile Wood …" at bounding box center [358, 154] width 226 height 11
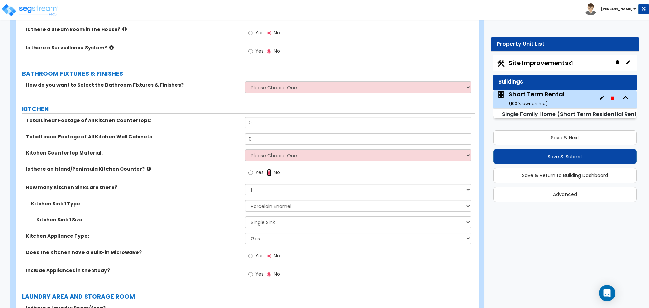
click at [267, 169] on input "No" at bounding box center [269, 172] width 4 height 7
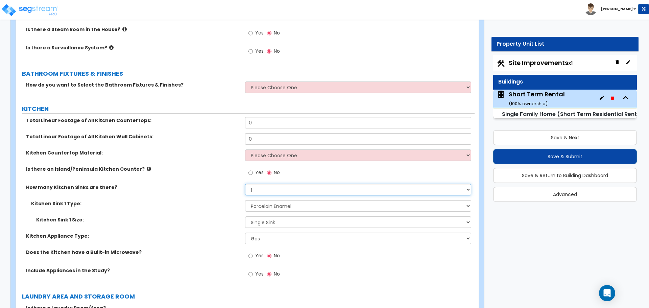
click at [264, 184] on select "None 1 2 3" at bounding box center [358, 189] width 226 height 11
select select "0"
click at [245, 184] on select "None 1 2 3" at bounding box center [358, 189] width 226 height 11
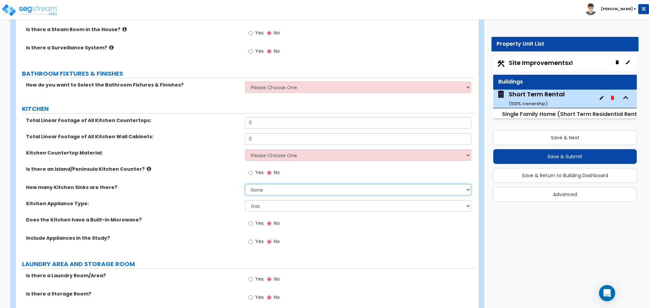
click at [262, 184] on select "None 1 2 3" at bounding box center [358, 189] width 226 height 11
click at [245, 184] on select "None 1 2 3" at bounding box center [358, 189] width 226 height 11
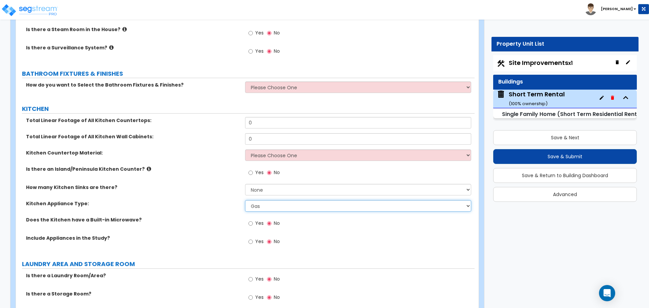
click at [260, 200] on select "Please Choose One Gas Electric" at bounding box center [358, 205] width 226 height 11
click at [245, 200] on select "Please Choose One Gas Electric" at bounding box center [358, 205] width 226 height 11
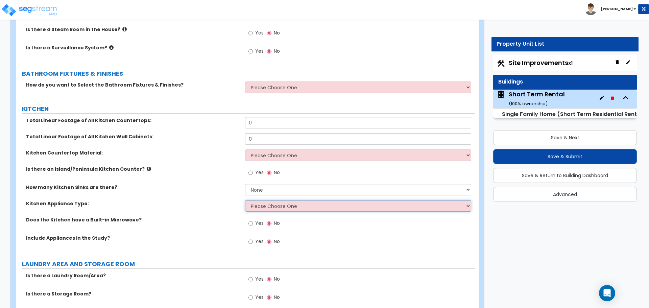
click at [261, 200] on select "Please Choose One Gas Electric" at bounding box center [358, 205] width 226 height 11
select select "1"
click at [245, 200] on select "Please Choose One Gas Electric" at bounding box center [358, 205] width 226 height 11
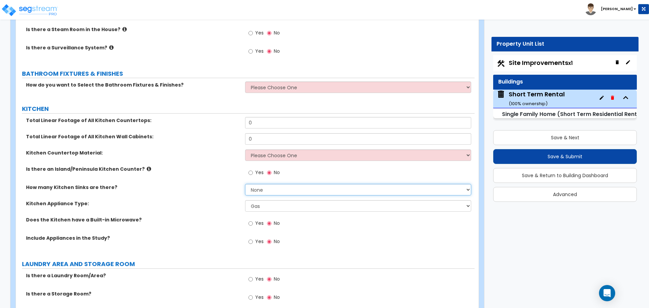
click at [268, 187] on select "None 1 2 3" at bounding box center [358, 189] width 226 height 11
select select "1"
click at [245, 184] on select "None 1 2 3" at bounding box center [358, 189] width 226 height 11
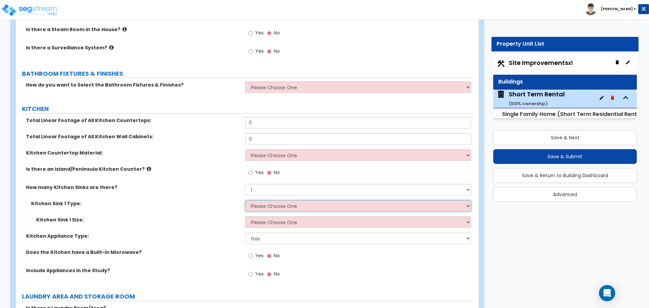
click at [273, 200] on select "Please Choose One Stainless Steel Porcelain Enamel Cast Iron Granite Composite" at bounding box center [358, 205] width 226 height 11
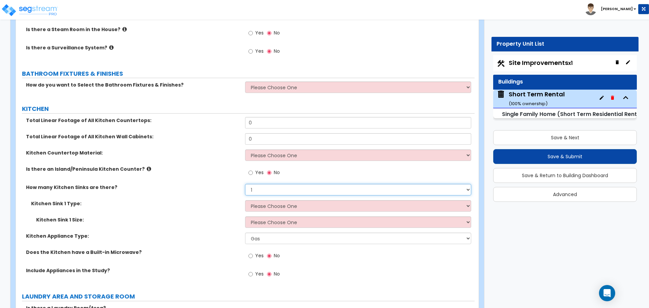
click at [269, 187] on select "None 1 2 3" at bounding box center [358, 189] width 226 height 11
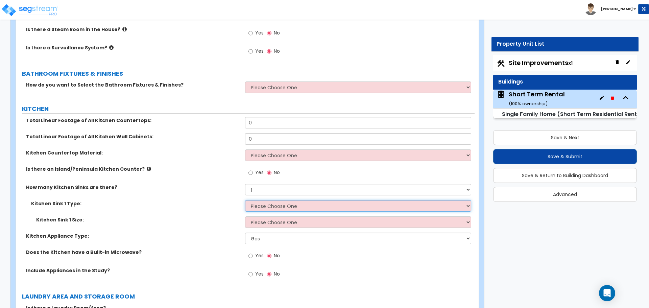
click at [268, 200] on select "Please Choose One Stainless Steel Porcelain Enamel Cast Iron Granite Composite" at bounding box center [358, 205] width 226 height 11
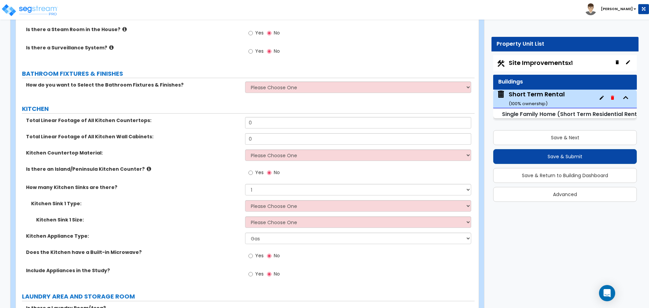
click at [229, 205] on div "Kitchen Sink 1 Type: Please Choose One Stainless Steel Porcelain Enamel Cast Ir…" at bounding box center [245, 208] width 459 height 16
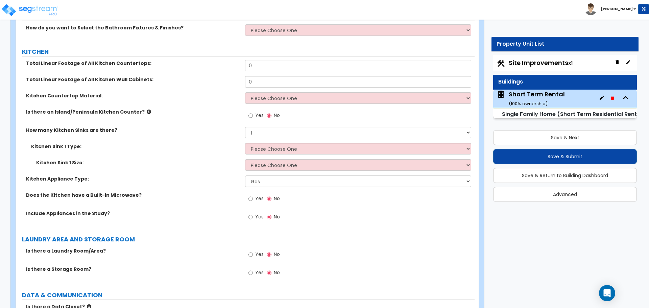
scroll to position [2403, 0]
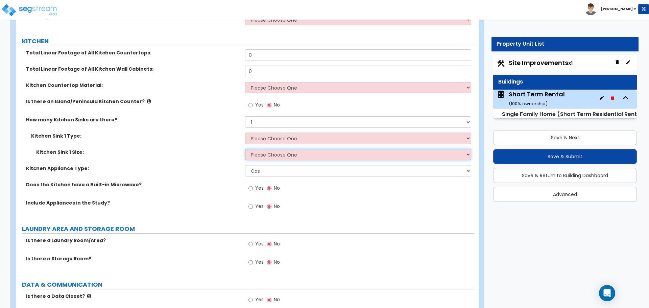
click at [272, 149] on select "Please Choose One Single Sink Double Sink" at bounding box center [358, 154] width 226 height 11
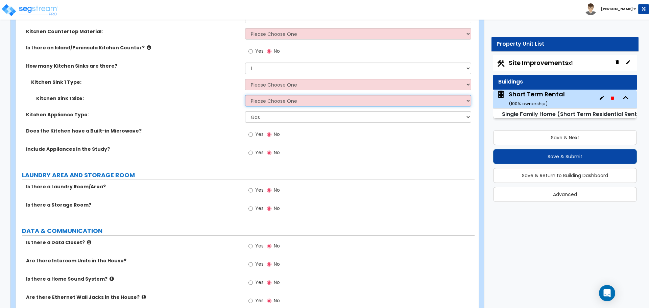
scroll to position [2471, 0]
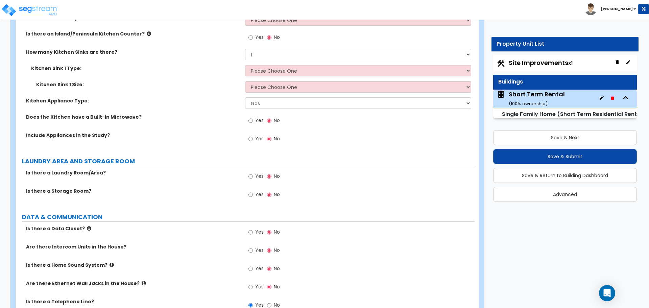
click at [254, 171] on label "Yes" at bounding box center [255, 176] width 15 height 11
click at [253, 173] on input "Yes" at bounding box center [250, 176] width 4 height 7
radio input "true"
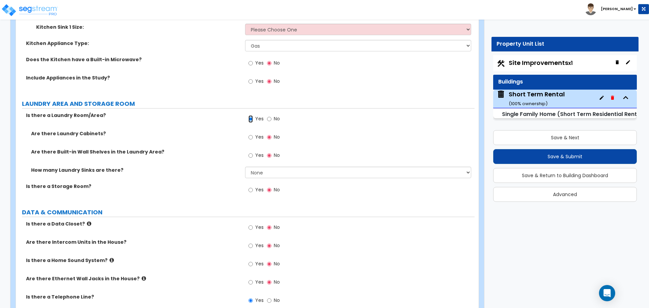
scroll to position [2538, 0]
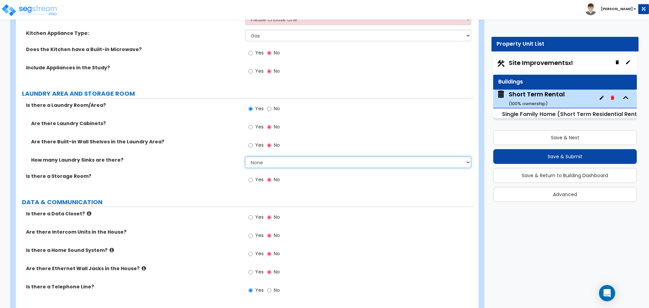
click at [254, 156] on select "None 1 2 3" at bounding box center [358, 161] width 226 height 11
select select "1"
click at [245, 156] on select "None 1 2 3" at bounding box center [358, 161] width 226 height 11
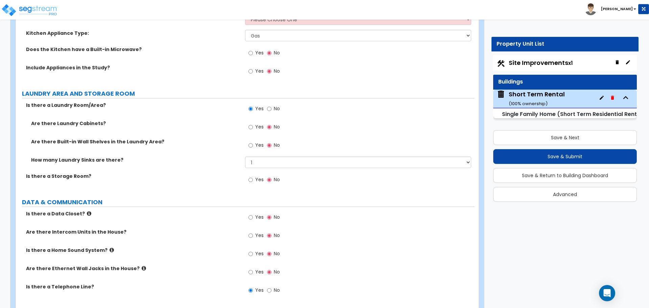
click at [253, 140] on label "Yes" at bounding box center [255, 145] width 15 height 11
click at [253, 142] on input "Yes" at bounding box center [250, 145] width 4 height 7
radio input "true"
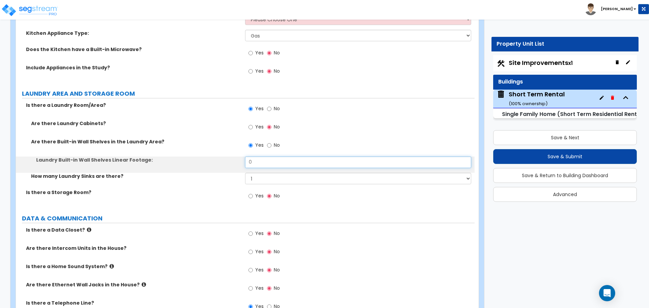
click at [258, 156] on input "0" at bounding box center [358, 161] width 226 height 11
type input "1"
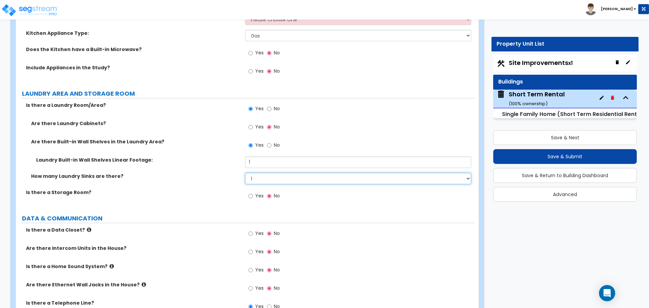
click at [279, 173] on select "None 1 2 3" at bounding box center [358, 178] width 226 height 11
select select "0"
click at [245, 173] on select "None 1 2 3" at bounding box center [358, 178] width 226 height 11
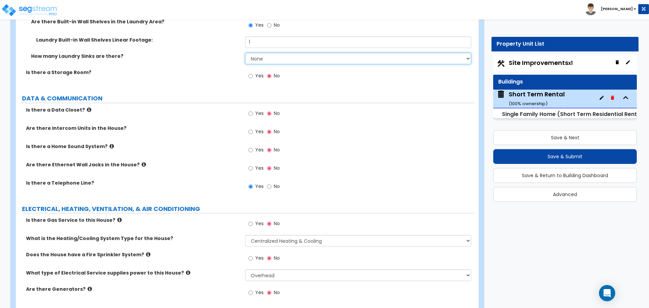
scroll to position [2673, 0]
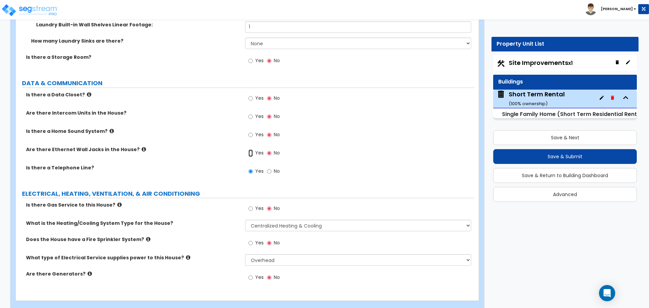
click at [251, 149] on input "Yes" at bounding box center [250, 152] width 4 height 7
radio input "true"
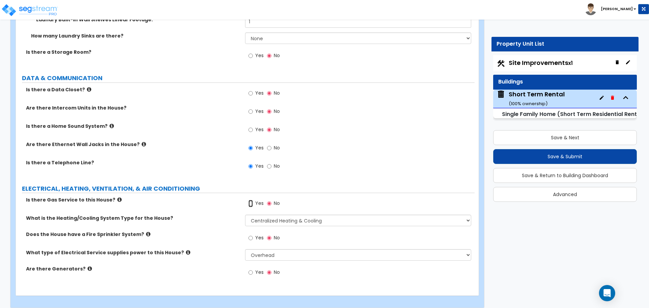
click at [252, 200] on input "Yes" at bounding box center [250, 203] width 4 height 7
radio input "true"
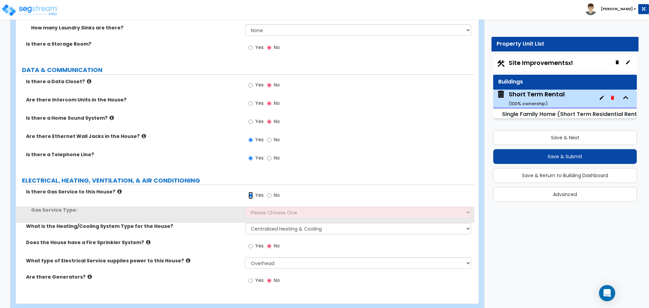
scroll to position [2695, 0]
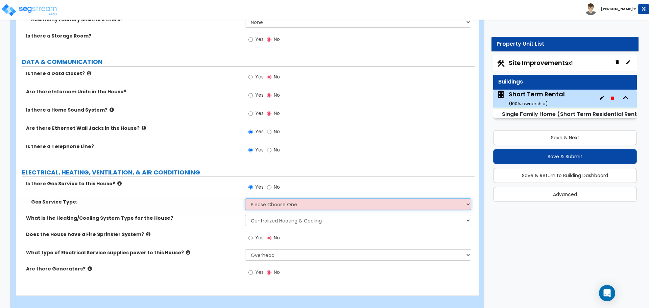
click at [266, 198] on select "Please Choose One Natural Gas Service Propane Tank On-site" at bounding box center [358, 203] width 226 height 11
select select "1"
click at [245, 198] on select "Please Choose One Natural Gas Service Propane Tank On-site" at bounding box center [358, 203] width 226 height 11
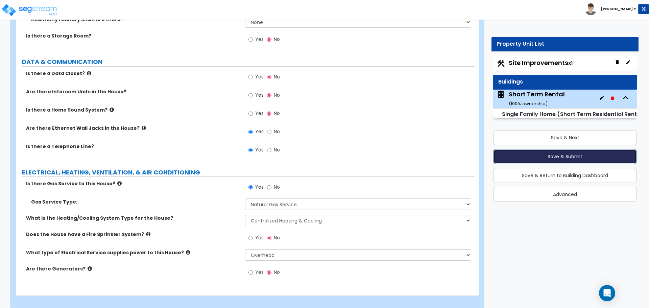
click at [562, 159] on button "Save & Submit" at bounding box center [565, 156] width 144 height 15
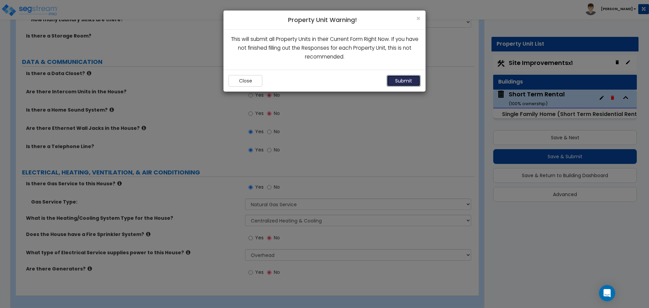
click at [408, 80] on button "Submit" at bounding box center [404, 80] width 34 height 11
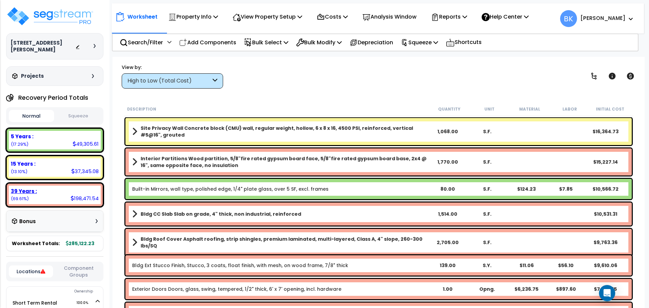
click at [53, 188] on div "39 Years :" at bounding box center [55, 191] width 88 height 7
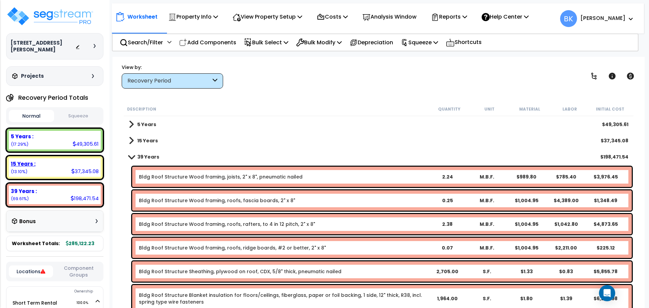
click at [60, 166] on div "15 Years : 37,345.08 (13.10%)" at bounding box center [55, 167] width 92 height 19
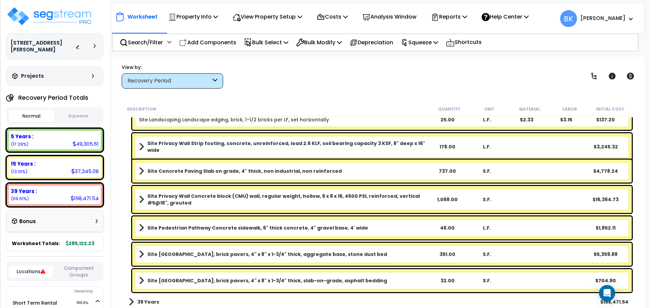
scroll to position [208, 0]
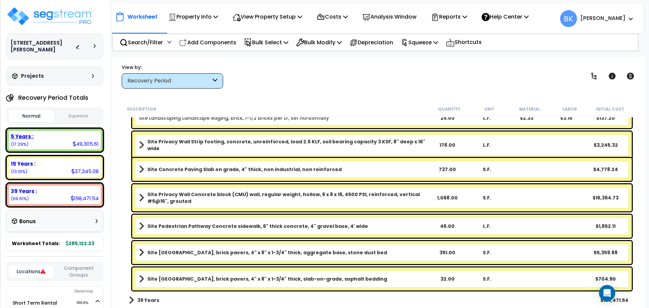
click at [36, 142] on div "5 Years : 49,305.61 (17.29%)" at bounding box center [55, 140] width 92 height 19
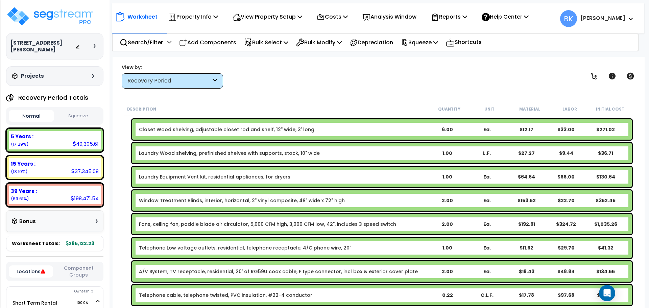
scroll to position [473, 0]
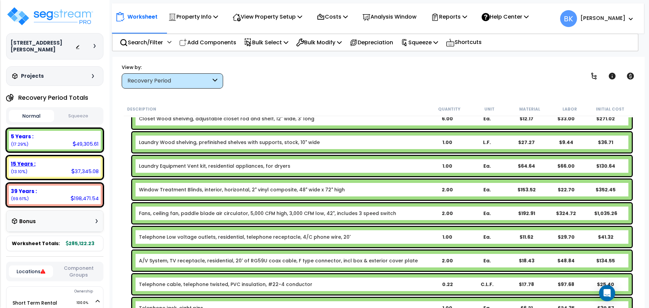
click at [26, 155] on div "15 Years : 37,345.08 (13.10%)" at bounding box center [54, 167] width 97 height 24
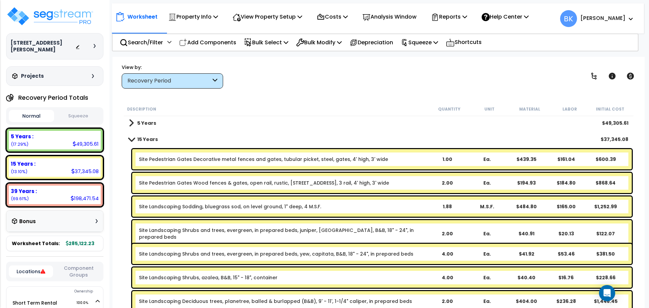
scroll to position [0, 0]
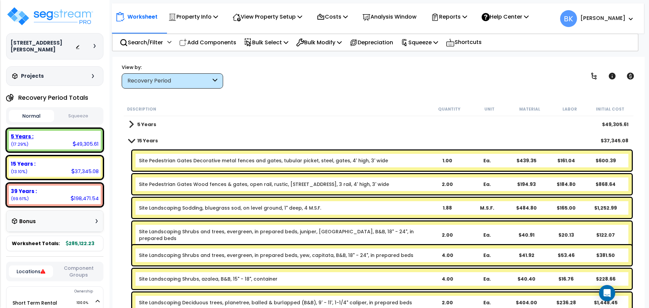
click at [76, 140] on div "49,305.61" at bounding box center [86, 143] width 26 height 7
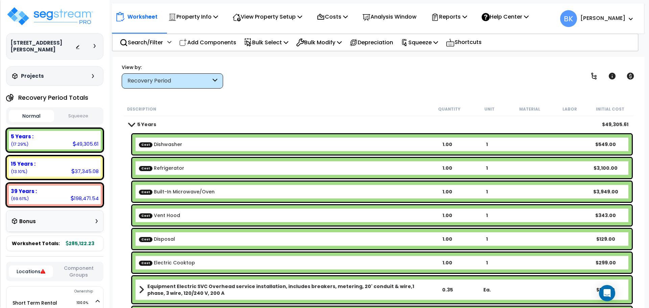
click at [164, 145] on link "Cost Dishwasher" at bounding box center [160, 144] width 43 height 7
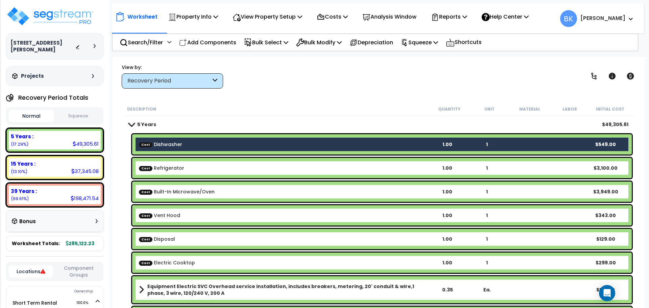
click at [164, 170] on link "Cost Refrigerator" at bounding box center [161, 168] width 45 height 7
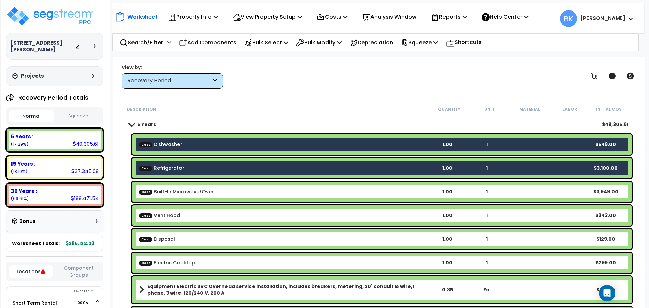
click at [174, 192] on link "Cost Built-In Microwave/Oven" at bounding box center [177, 191] width 76 height 7
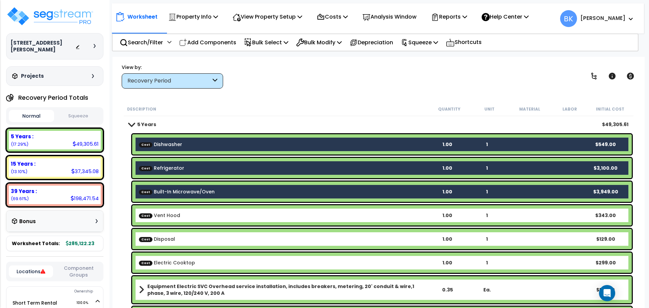
click at [177, 211] on div "Cost Vent Hood 1.00 1 $343.00" at bounding box center [382, 215] width 500 height 20
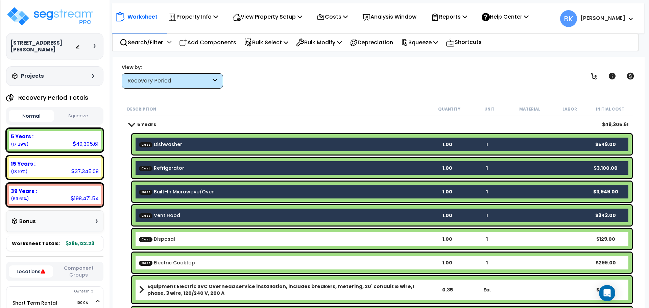
click at [173, 237] on b "Cost Disposal" at bounding box center [283, 239] width 288 height 7
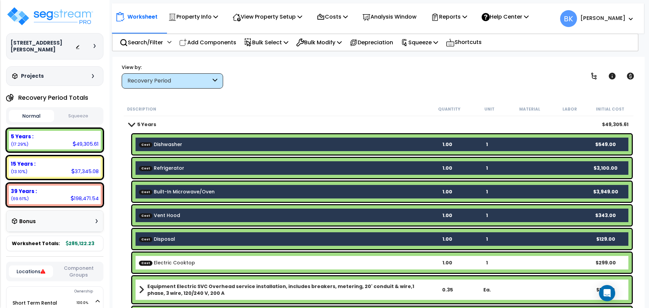
click at [172, 264] on link "Cost Electric Cooktop" at bounding box center [167, 262] width 56 height 7
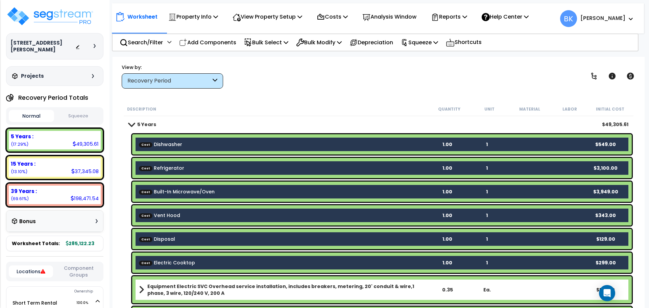
click at [158, 141] on link "Cost Dishwasher" at bounding box center [160, 144] width 43 height 7
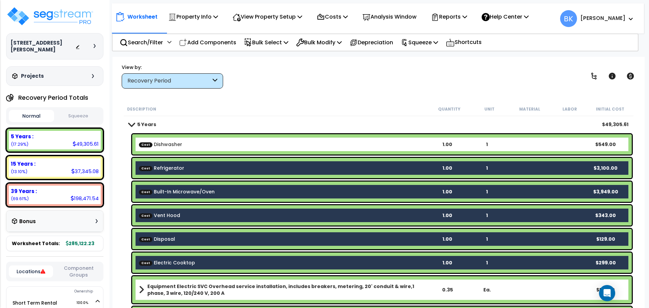
click at [163, 167] on link "Cost Refrigerator" at bounding box center [161, 168] width 45 height 7
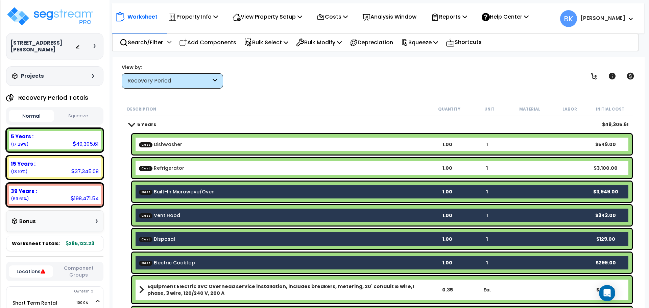
click at [167, 183] on div "Cost Built-In Microwave/Oven 1.00 1 $3,949.00" at bounding box center [382, 191] width 500 height 20
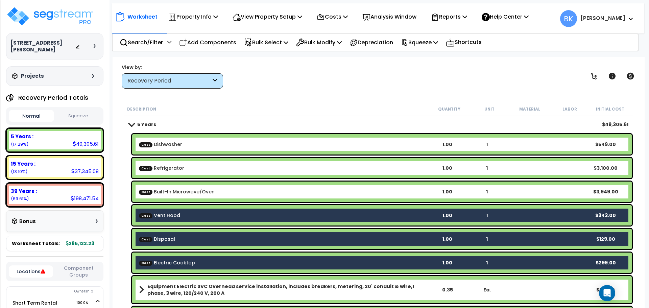
click at [167, 214] on link "Cost Vent Hood" at bounding box center [159, 215] width 41 height 7
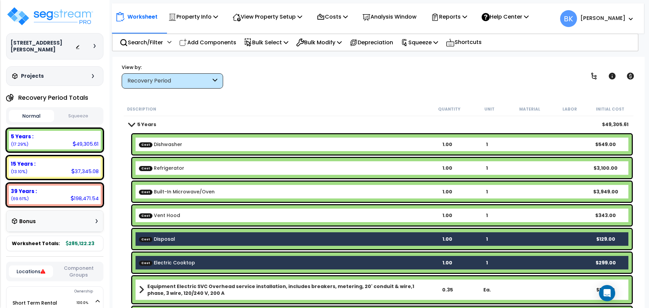
click at [165, 234] on div "Cost Disposal 1.00 1 $129.00" at bounding box center [382, 239] width 500 height 20
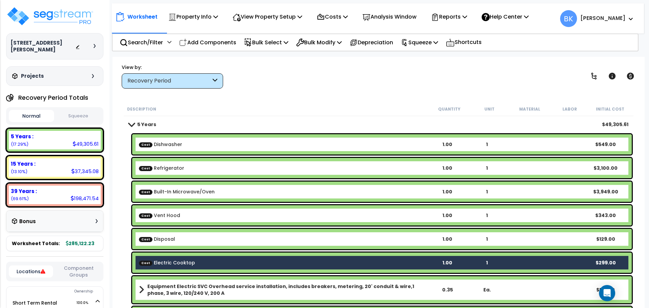
click at [158, 260] on link "Cost Electric Cooktop" at bounding box center [167, 262] width 56 height 7
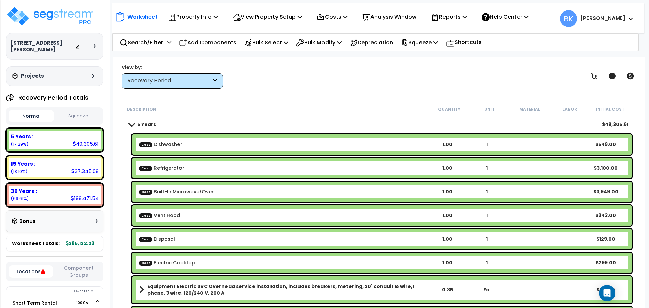
click at [169, 143] on link "Cost Dishwasher" at bounding box center [160, 144] width 43 height 7
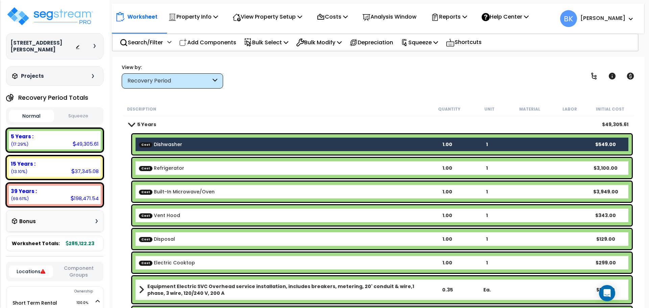
click at [159, 165] on link "Cost Refrigerator" at bounding box center [161, 168] width 45 height 7
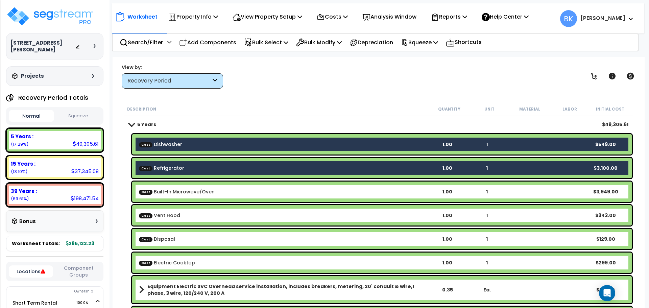
click at [162, 187] on div "Cost Built-In Microwave/Oven 1.00 1 $3,949.00" at bounding box center [382, 191] width 500 height 20
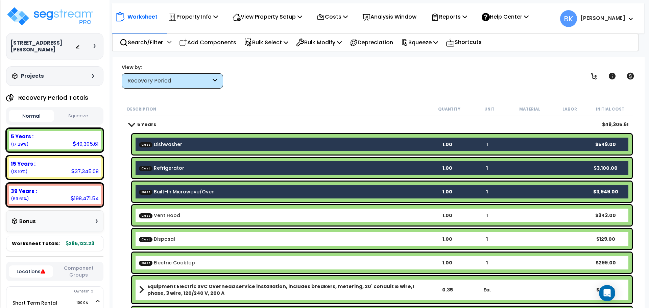
click at [160, 218] on link "Cost Vent Hood" at bounding box center [159, 215] width 41 height 7
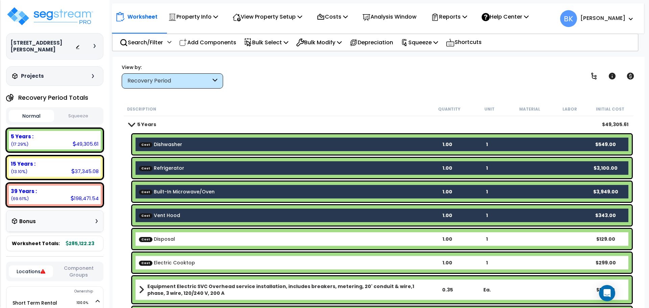
click at [163, 238] on link "Cost Disposal" at bounding box center [157, 239] width 36 height 7
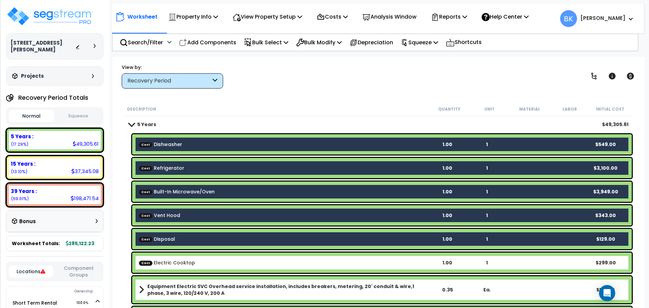
click at [169, 265] on link "Cost Electric Cooktop" at bounding box center [167, 262] width 56 height 7
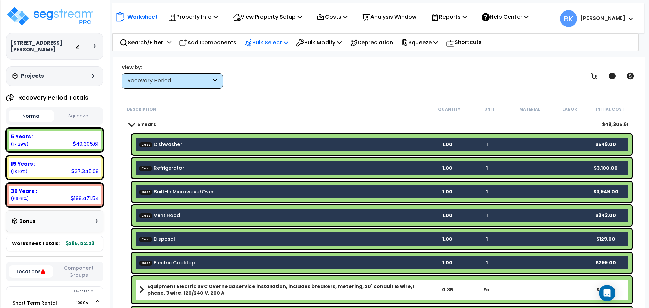
click at [288, 40] on icon at bounding box center [286, 42] width 5 height 5
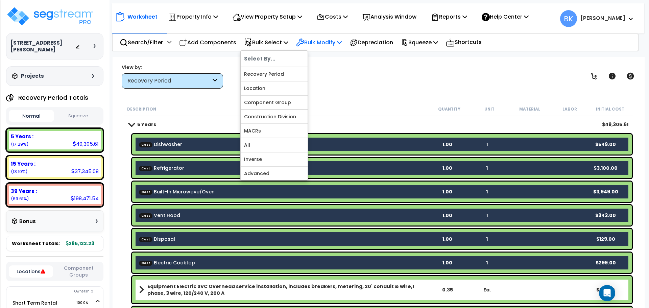
click at [322, 38] on p "Bulk Modify" at bounding box center [319, 42] width 46 height 9
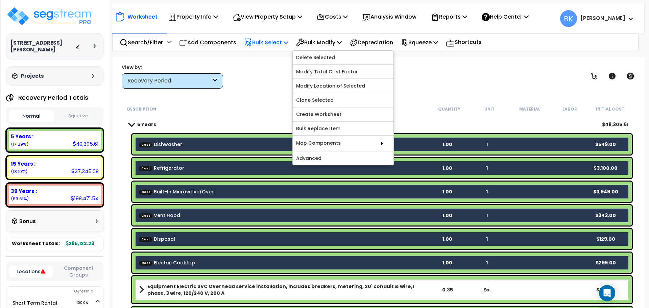
click at [276, 44] on p "Bulk Select" at bounding box center [266, 42] width 44 height 9
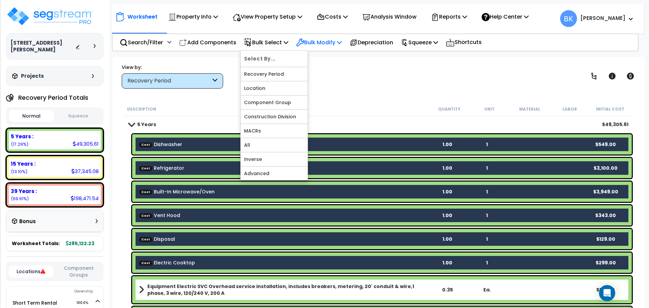
click at [337, 38] on p "Bulk Modify" at bounding box center [319, 42] width 46 height 9
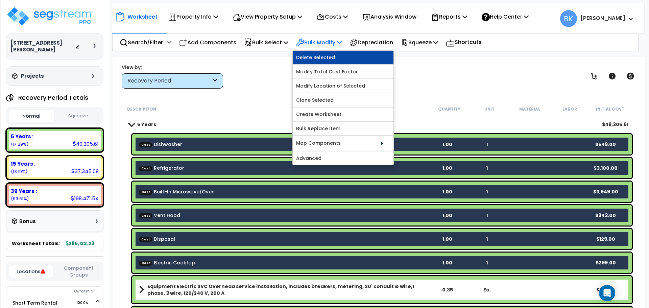
click at [335, 58] on link "Delete Selected" at bounding box center [343, 58] width 101 height 14
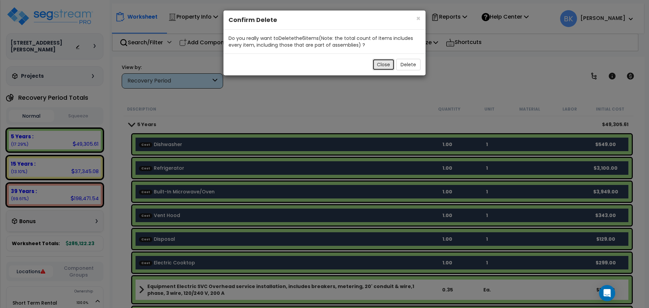
click at [374, 60] on button "Close" at bounding box center [383, 64] width 22 height 11
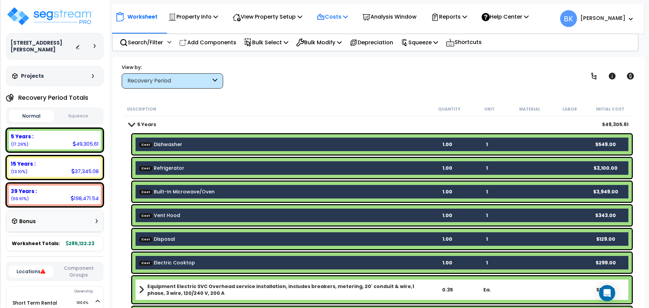
click at [339, 18] on p "Costs" at bounding box center [332, 16] width 31 height 9
click at [331, 47] on link "Direct Costs" at bounding box center [346, 47] width 67 height 14
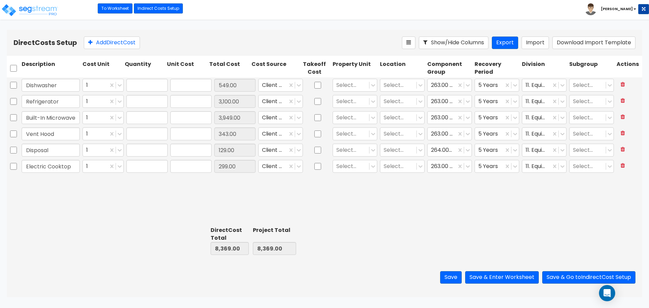
type input "1.00"
type input "549.00"
type input "1.00"
type input "3,100.00"
type input "1.00"
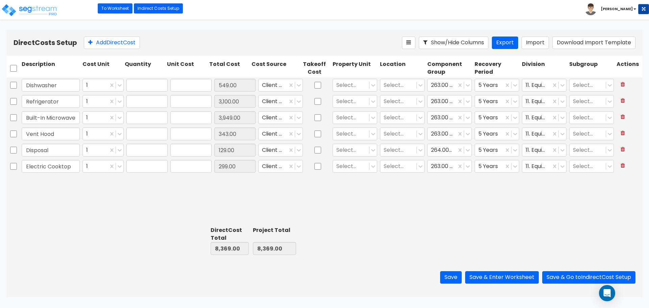
type input "3,949.00"
type input "1.00"
type input "343.00"
type input "1.00"
type input "129.00"
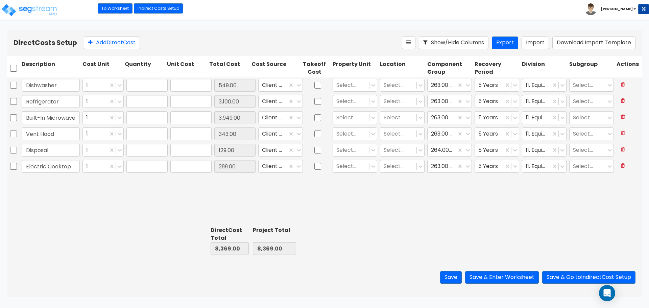
type input "1.00"
type input "299.00"
click at [12, 87] on input "checkbox" at bounding box center [13, 85] width 7 height 13
checkbox input "true"
click at [15, 103] on input "checkbox" at bounding box center [13, 101] width 7 height 13
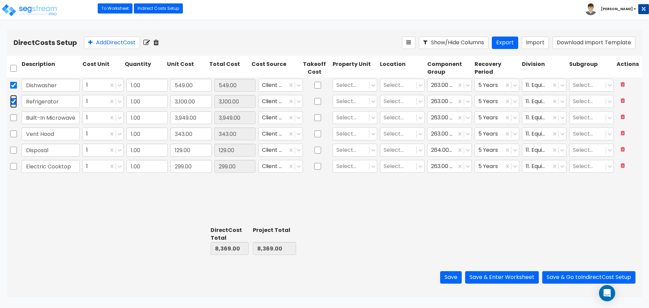
checkbox input "true"
click at [14, 113] on input "checkbox" at bounding box center [13, 117] width 7 height 13
click at [15, 122] on input "checkbox" at bounding box center [13, 117] width 7 height 13
checkbox input "false"
click at [15, 133] on input "checkbox" at bounding box center [13, 133] width 7 height 13
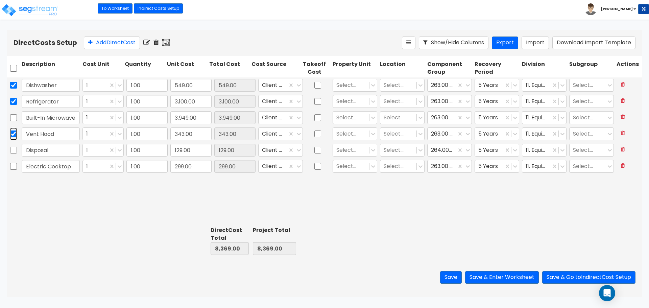
checkbox input "true"
click at [16, 118] on input "checkbox" at bounding box center [13, 117] width 7 height 13
checkbox input "true"
click at [15, 145] on input "checkbox" at bounding box center [13, 150] width 7 height 13
checkbox input "true"
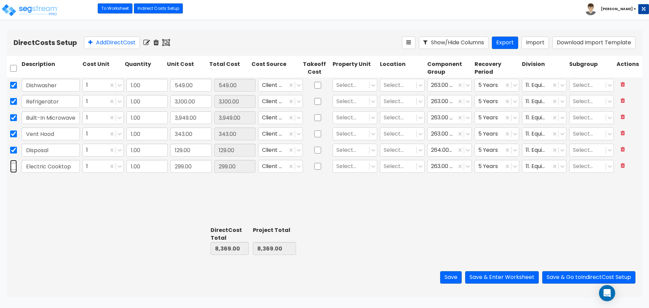
click at [13, 167] on input "checkbox" at bounding box center [13, 166] width 7 height 13
checkbox input "true"
click at [157, 42] on icon at bounding box center [155, 42] width 5 height 7
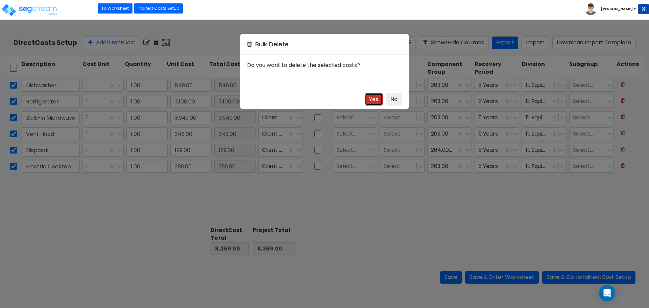
click at [370, 99] on button "Yes" at bounding box center [374, 99] width 18 height 13
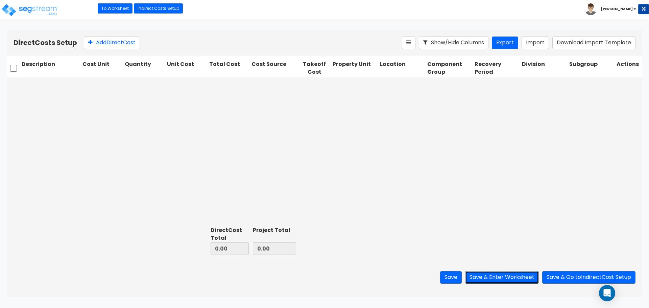
click at [497, 275] on button "Save & Enter Worksheet" at bounding box center [502, 277] width 74 height 13
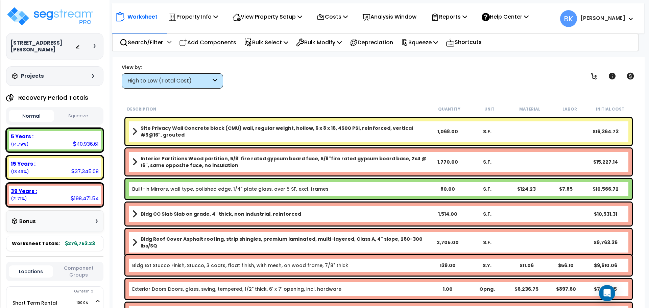
click at [30, 188] on b "39 Years :" at bounding box center [24, 191] width 26 height 7
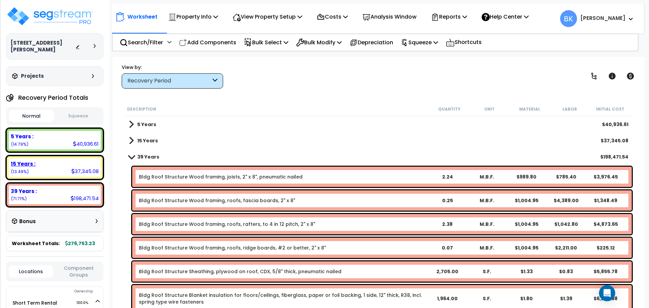
click at [37, 167] on div "15 Years : 37,345.08 (13.49%)" at bounding box center [55, 167] width 92 height 19
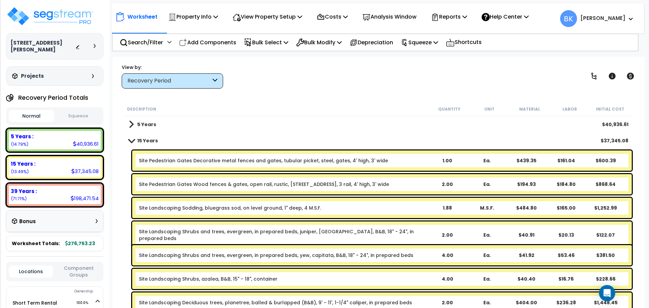
click at [200, 163] on link "Site Pedestrian Gates Decorative metal fences and gates, tubular picket, steel,…" at bounding box center [263, 160] width 249 height 7
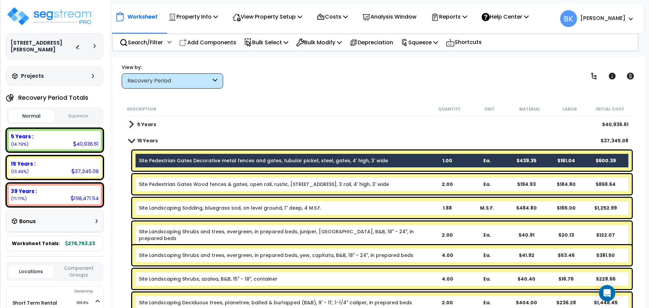
click at [206, 186] on link "Site Pedestrian Gates Wood fences & gates, open rail, rustic, [STREET_ADDRESS],…" at bounding box center [264, 184] width 250 height 7
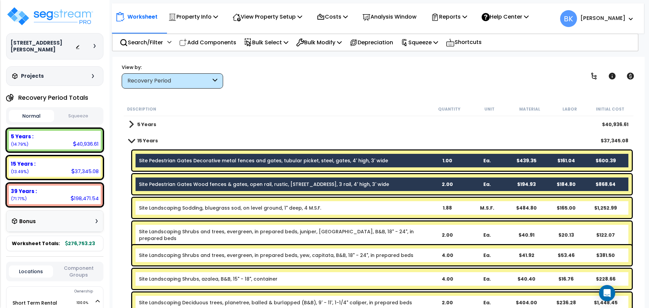
click at [202, 189] on div "Site Pedestrian Gates Wood fences & gates, open rail, rustic, [STREET_ADDRESS] …" at bounding box center [382, 184] width 500 height 20
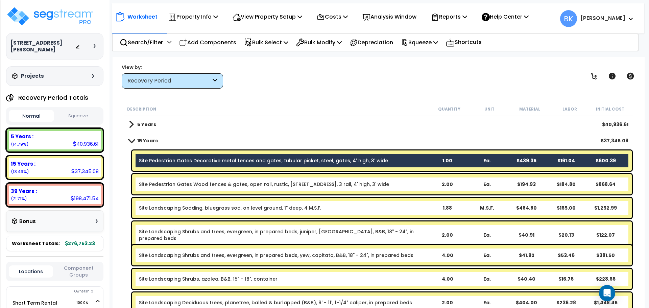
click at [209, 156] on div "Site Pedestrian Gates Decorative metal fences and gates, tubular picket, steel,…" at bounding box center [382, 160] width 500 height 20
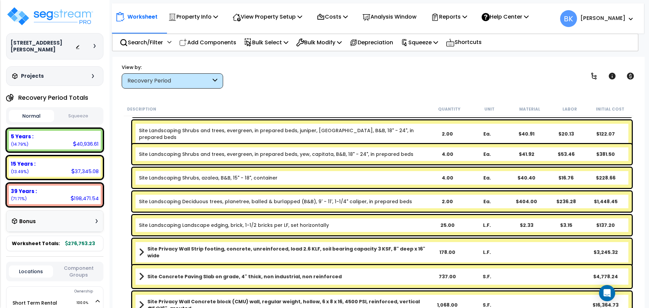
scroll to position [101, 0]
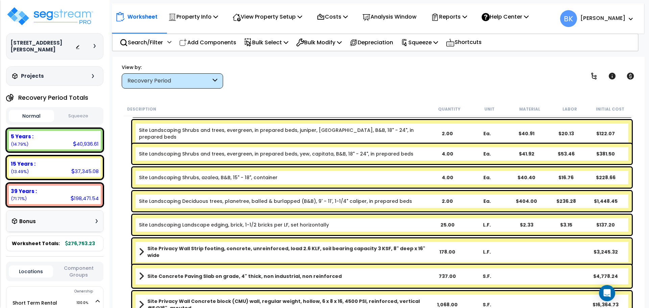
click at [214, 201] on link "Site Landscaping Deciduous trees, planetree, balled & burlapped (B&B), 9' - 11'…" at bounding box center [275, 201] width 273 height 7
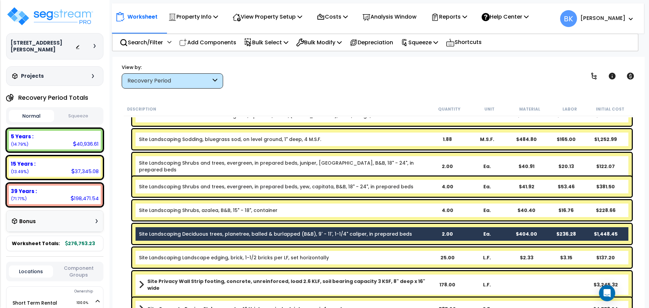
scroll to position [68, 0]
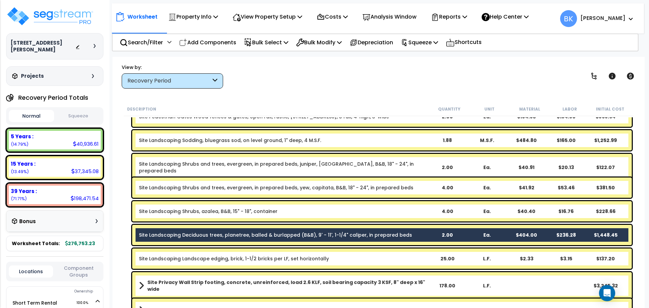
click at [201, 207] on div "Site Landscaping Shrubs, azalea, B&B, 15" - 18", container 4.00 Ea. $40.40 $16.…" at bounding box center [382, 211] width 500 height 20
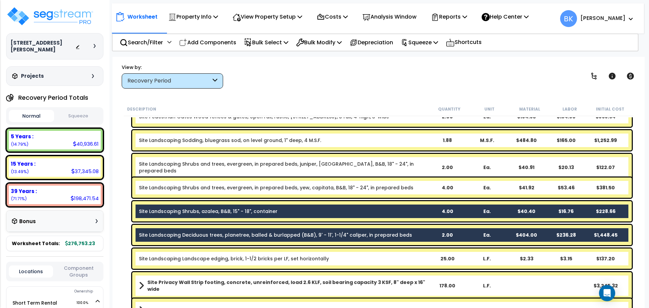
click at [210, 193] on div "Site Landscaping Shrubs and trees, evergreen, in prepared beds, yew, capitata, …" at bounding box center [382, 187] width 500 height 20
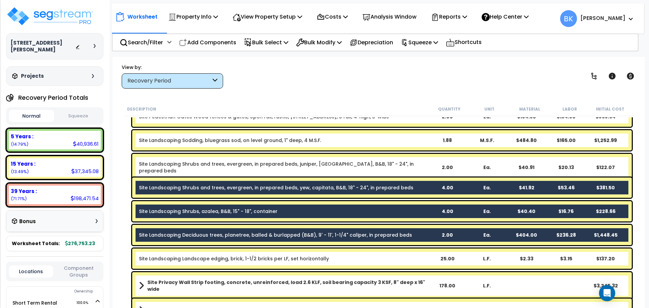
click at [219, 164] on link "Site Landscaping Shrubs and trees, evergreen, in prepared beds, juniper, [GEOGR…" at bounding box center [283, 168] width 288 height 14
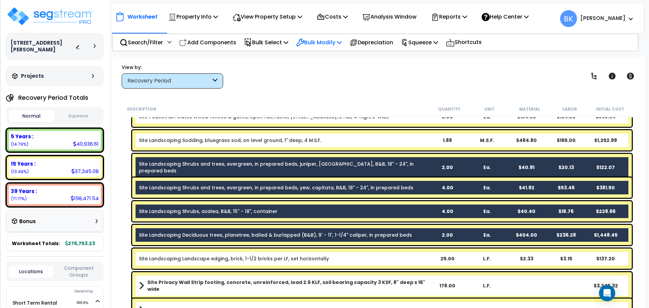
click at [314, 39] on p "Bulk Modify" at bounding box center [319, 42] width 46 height 9
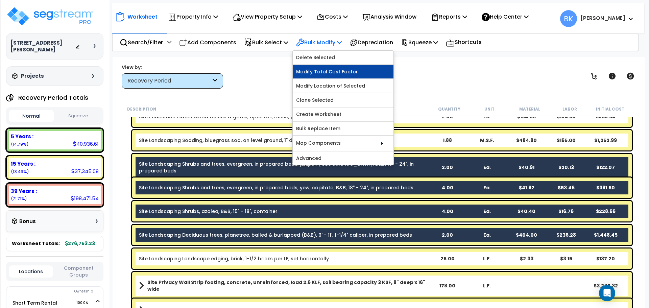
click at [331, 73] on link "Modify Total Cost Factor" at bounding box center [343, 72] width 101 height 14
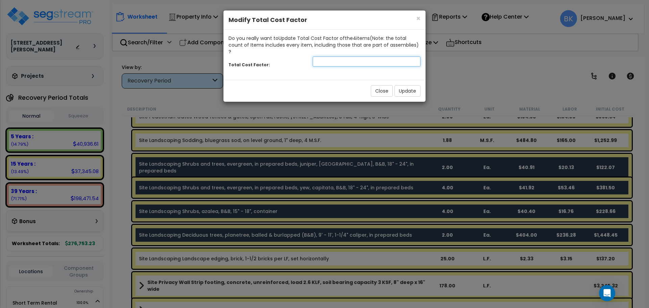
click at [345, 56] on input "number" at bounding box center [367, 61] width 108 height 10
type input "0.5"
click at [412, 85] on button "Update" at bounding box center [407, 90] width 26 height 11
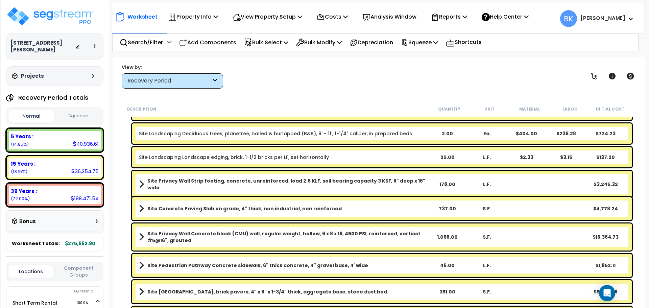
scroll to position [203, 0]
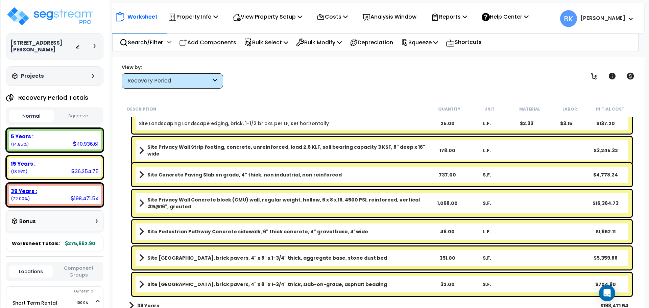
click at [72, 188] on div "39 Years :" at bounding box center [55, 191] width 88 height 7
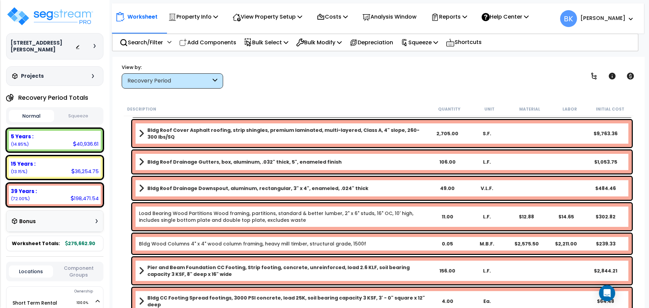
scroll to position [68, 0]
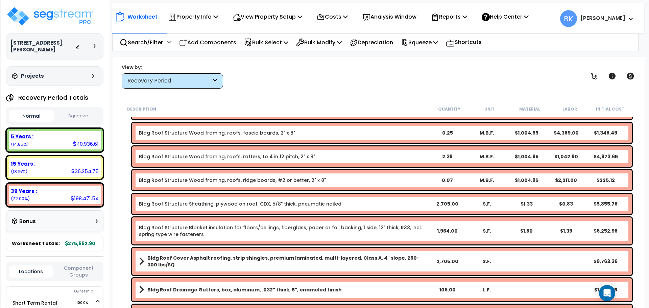
click at [46, 145] on div "5 Years : 40,936.61 (14.85%)" at bounding box center [54, 140] width 97 height 24
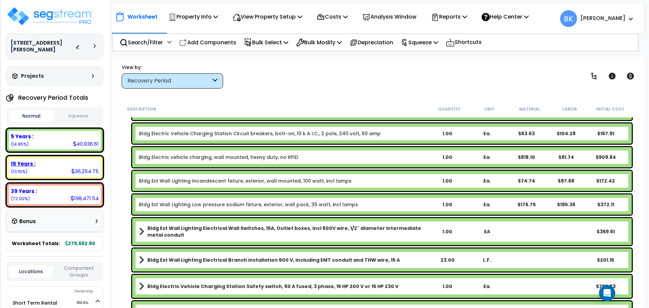
click at [45, 161] on div "15 Years : 36,254.75 (13.15%)" at bounding box center [55, 167] width 92 height 19
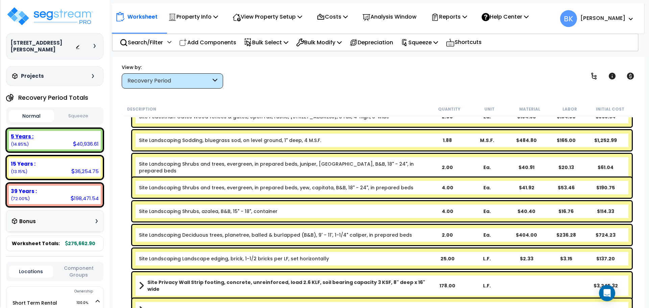
click at [53, 133] on div "5 Years :" at bounding box center [55, 136] width 88 height 7
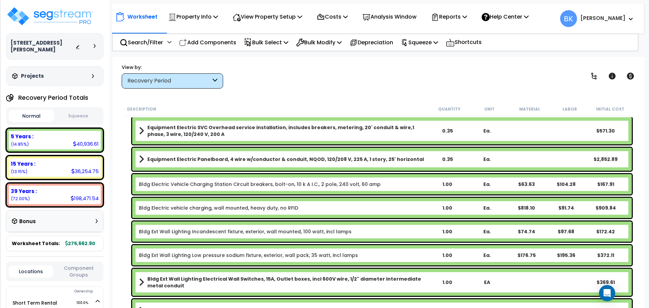
scroll to position [0, 0]
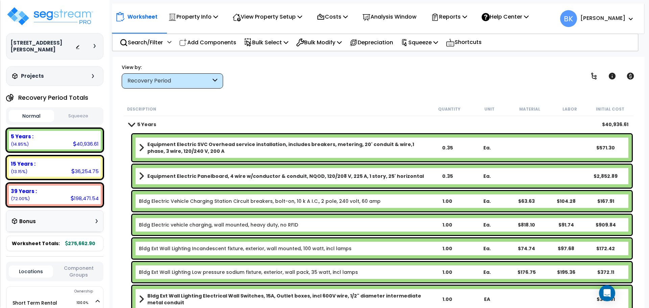
click at [177, 225] on link "Bldg Electric vehicle charging, wall mounted, heavy duty, no RFID" at bounding box center [218, 224] width 159 height 7
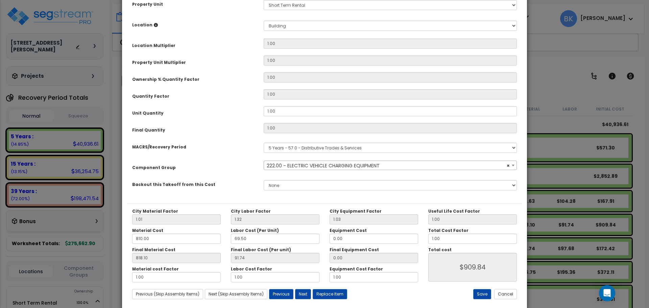
select select "39322"
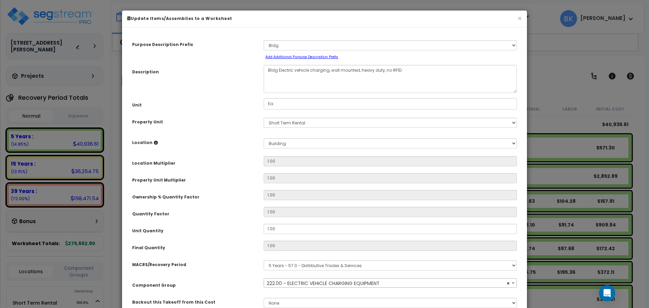
click at [517, 19] on h6 "Update Items/Assemblies to a Worksheet" at bounding box center [324, 19] width 395 height 6
click at [518, 18] on button "×" at bounding box center [519, 18] width 4 height 7
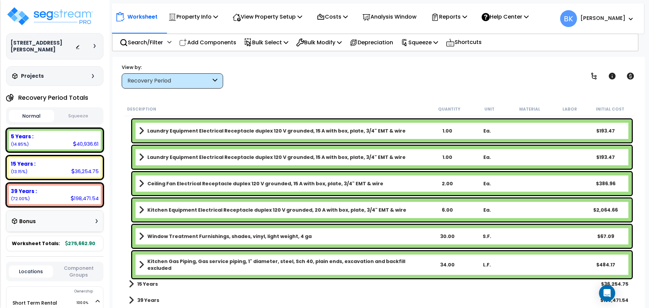
scroll to position [30, 0]
